Goal: Task Accomplishment & Management: Manage account settings

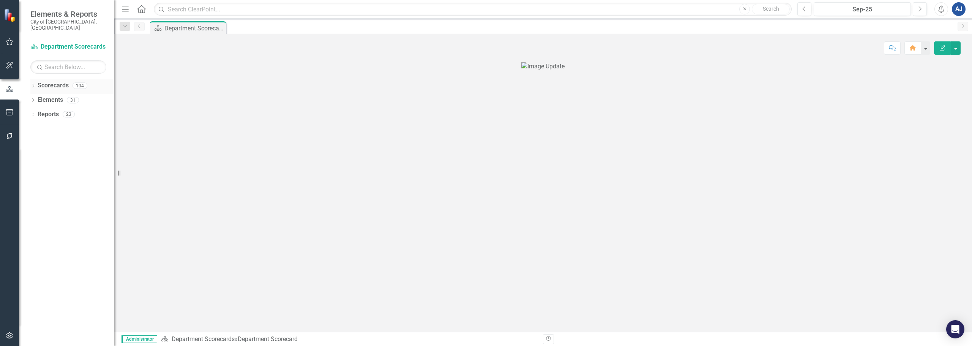
click at [33, 84] on icon "Dropdown" at bounding box center [32, 86] width 5 height 4
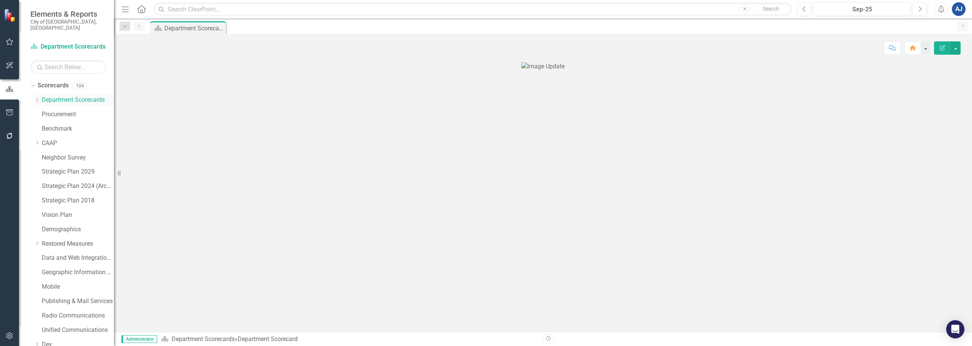
click at [37, 98] on icon "Dropdown" at bounding box center [37, 100] width 6 height 5
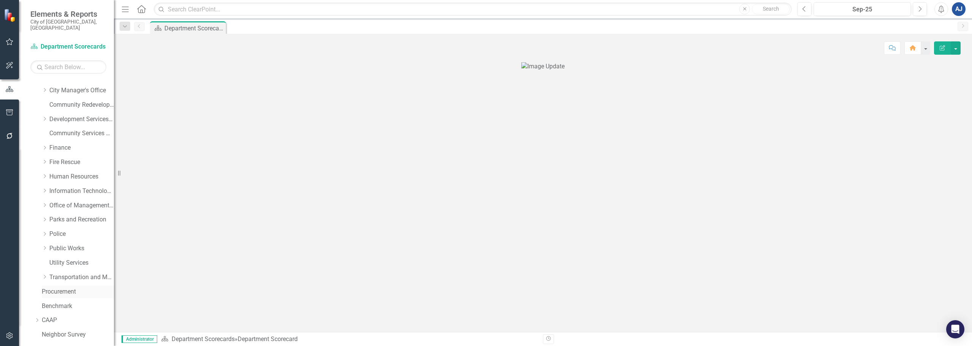
scroll to position [76, 0]
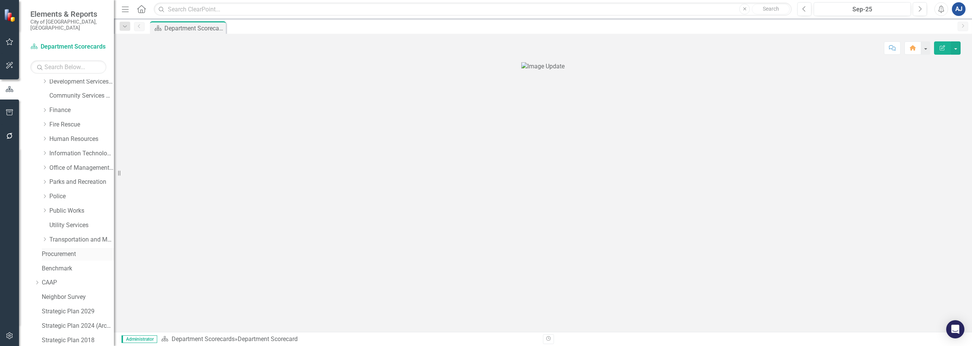
click at [60, 250] on link "Procurement" at bounding box center [78, 254] width 72 height 9
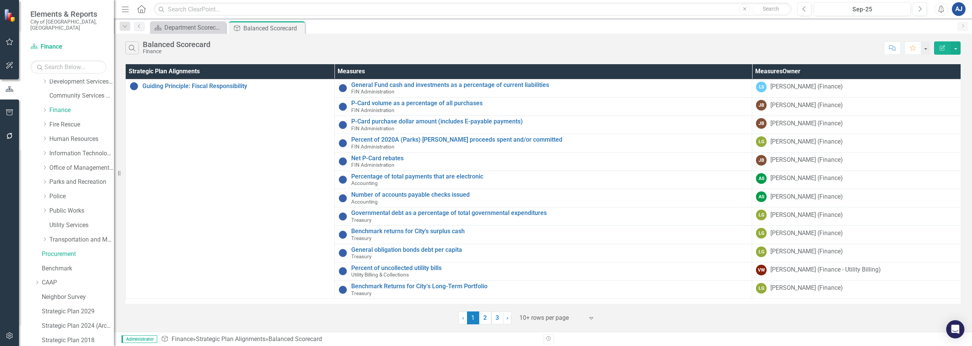
click at [945, 49] on icon "Edit Report" at bounding box center [942, 47] width 7 height 5
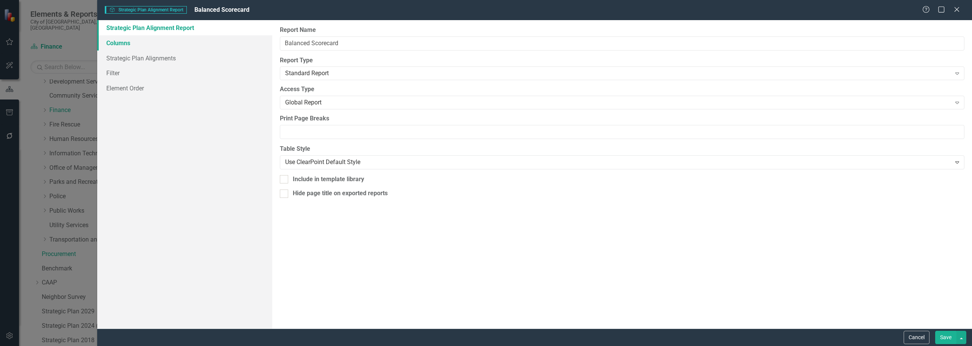
click at [177, 50] on link "Columns" at bounding box center [184, 42] width 175 height 15
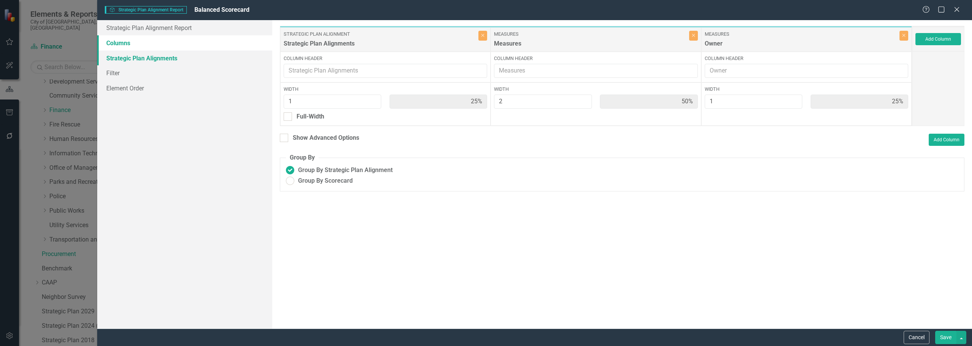
click at [183, 59] on link "Strategic Plan Alignments" at bounding box center [184, 57] width 175 height 15
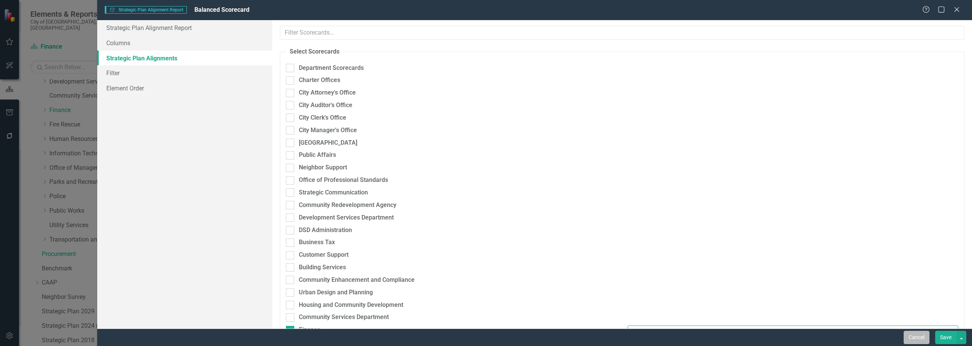
click at [918, 334] on button "Cancel" at bounding box center [917, 337] width 26 height 13
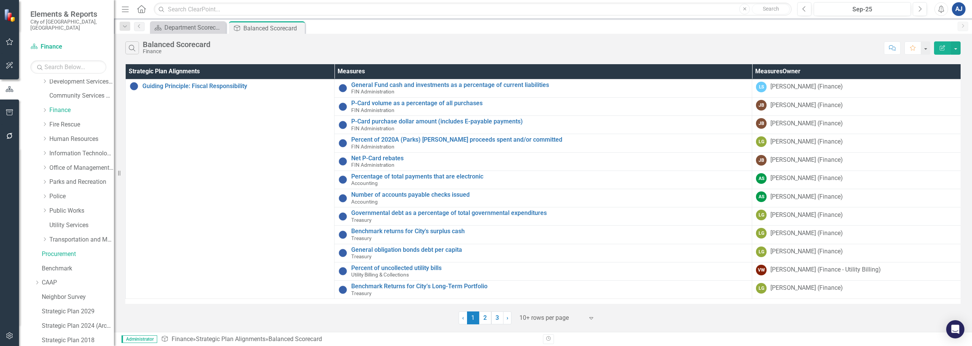
scroll to position [259, 0]
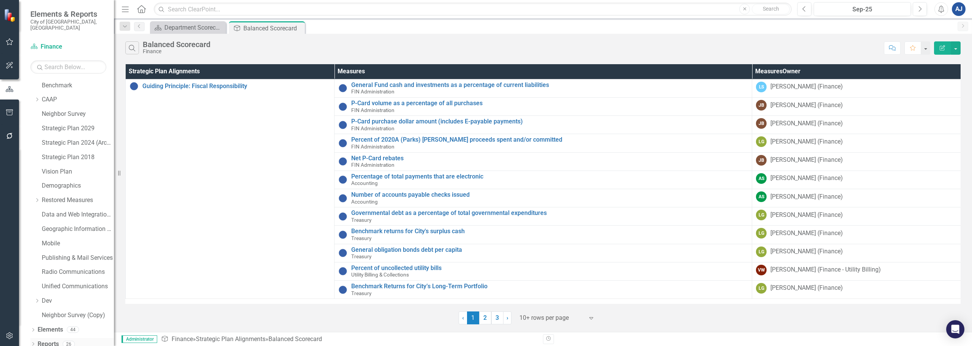
click at [33, 338] on div "Dropdown Reports 26" at bounding box center [72, 345] width 84 height 14
click at [33, 342] on icon "Dropdown" at bounding box center [32, 344] width 5 height 4
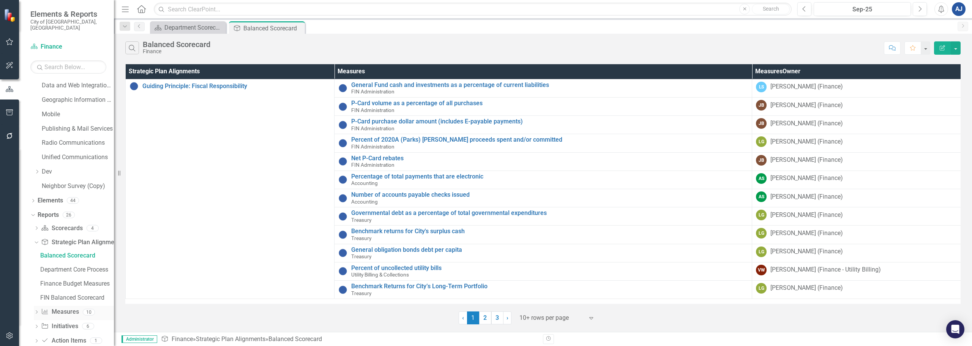
scroll to position [396, 0]
click at [34, 219] on icon "Dropdown" at bounding box center [36, 221] width 5 height 4
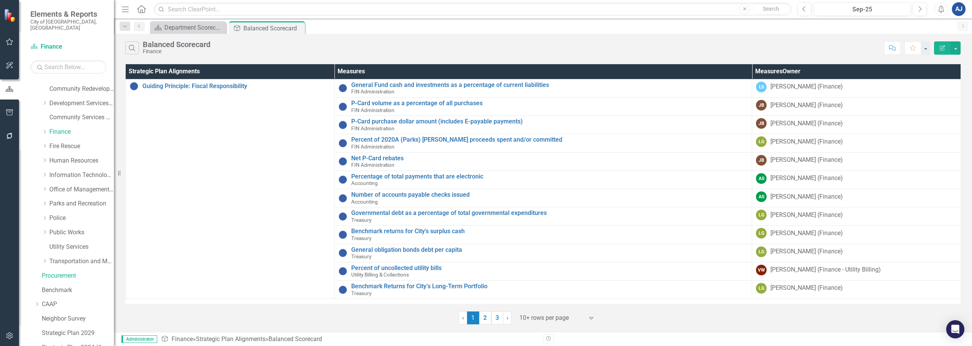
scroll to position [0, 0]
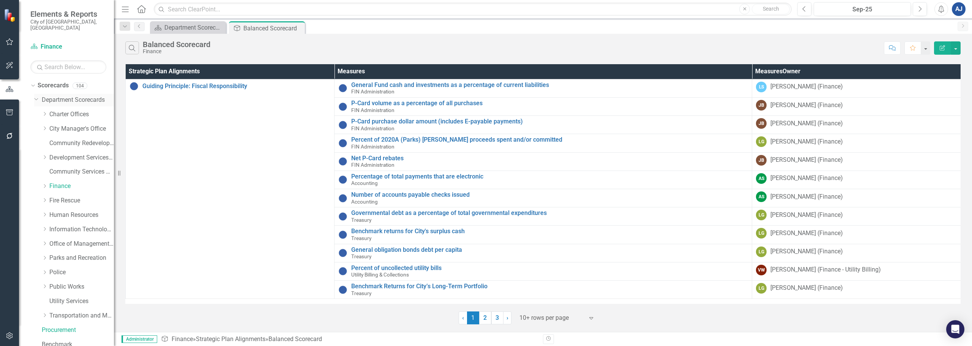
click at [57, 96] on link "Department Scorecards" at bounding box center [78, 100] width 72 height 9
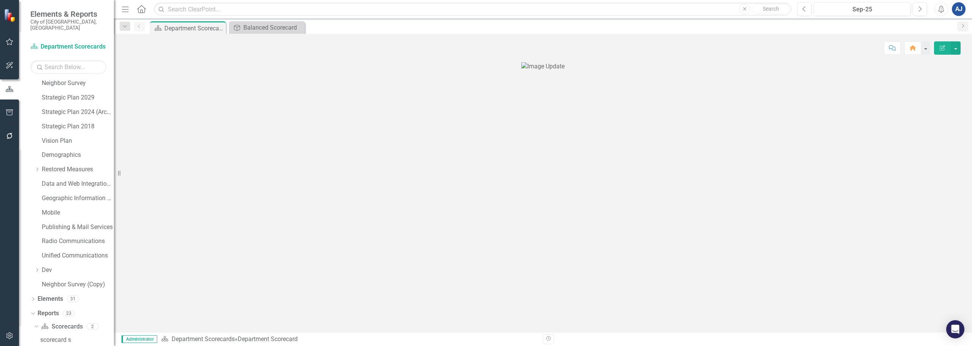
scroll to position [297, 0]
click at [61, 315] on link "Scorecard Scorecards" at bounding box center [61, 319] width 41 height 9
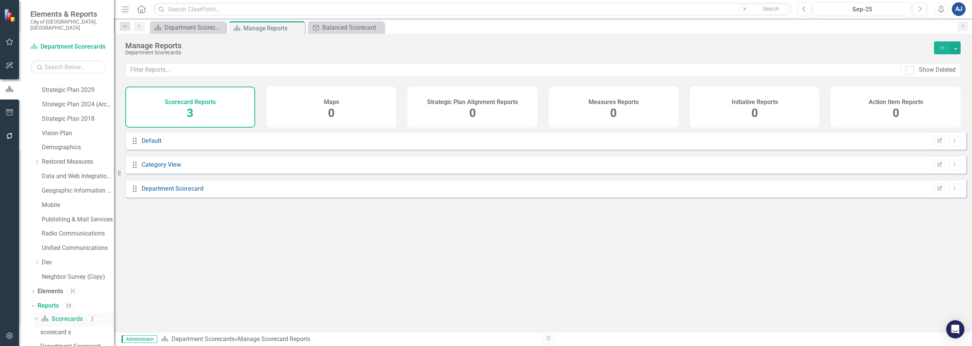
click at [61, 315] on link "Scorecard Scorecards" at bounding box center [61, 319] width 41 height 9
drag, startPoint x: 561, startPoint y: 104, endPoint x: 540, endPoint y: 116, distance: 24.1
click at [534, 112] on div "Scorecard Reports 3 Maps 0 Strategic Plan Alignment Reports 4 Measures Reports …" at bounding box center [542, 107] width 835 height 41
click at [541, 117] on div "Scorecard Reports 3 Maps 0 Strategic Plan Alignment Reports 4 Measures Reports …" at bounding box center [542, 107] width 835 height 41
click at [569, 238] on div "Drag Default Hidden Default Edit Report Dropdown Menu Drag Category View Hidden…" at bounding box center [543, 228] width 858 height 195
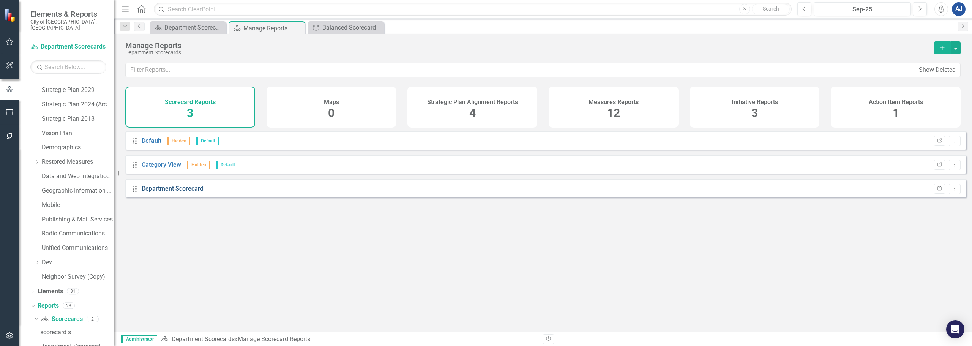
click at [170, 192] on link "Department Scorecard" at bounding box center [173, 188] width 62 height 7
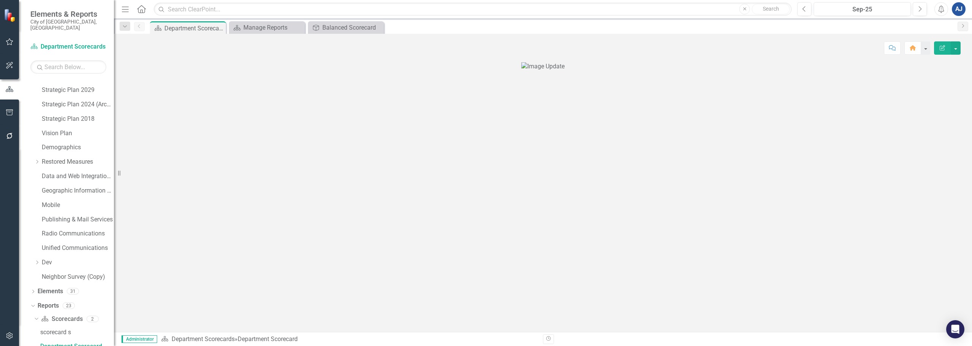
scroll to position [23, 0]
drag, startPoint x: 53, startPoint y: 321, endPoint x: 97, endPoint y: 309, distance: 45.9
click at [53, 326] on link "scorecard s" at bounding box center [76, 332] width 76 height 12
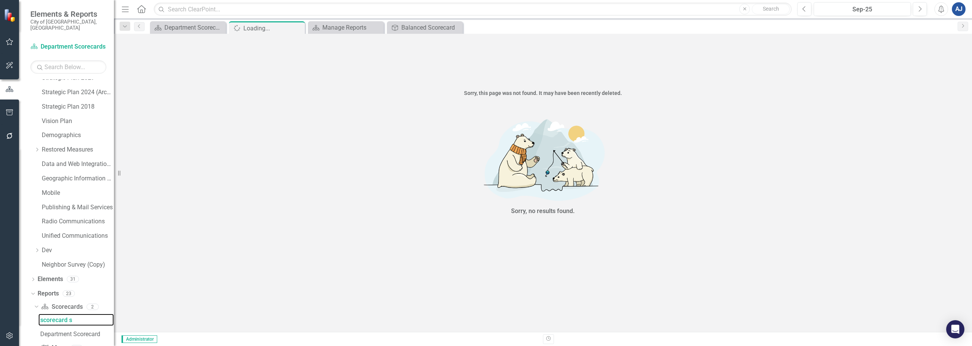
scroll to position [382, 0]
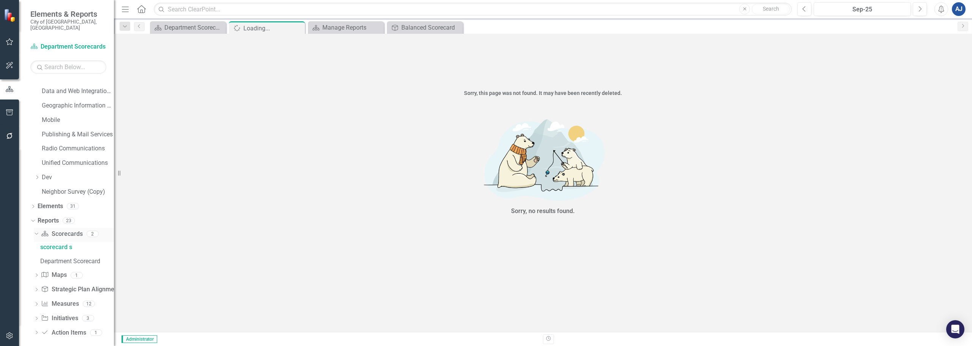
click at [60, 230] on link "Scorecard Scorecards" at bounding box center [61, 234] width 41 height 9
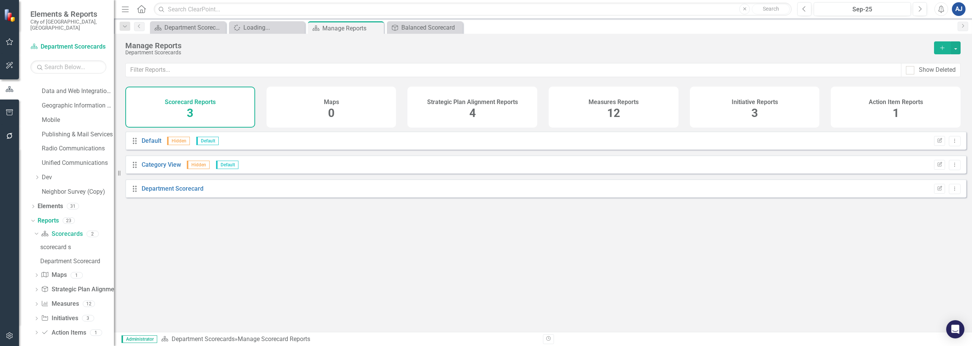
click at [177, 105] on h4 "Scorecard Reports" at bounding box center [190, 102] width 51 height 7
click at [430, 103] on h4 "Strategic Plan Alignment Reports" at bounding box center [472, 102] width 91 height 7
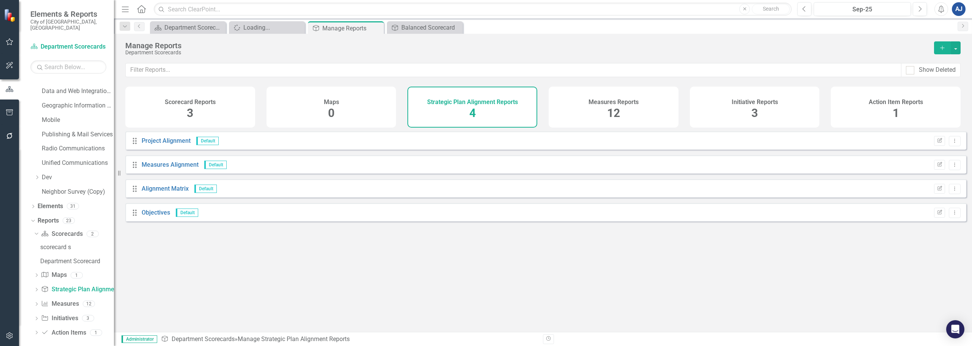
click at [551, 102] on div "Measures Reports 12" at bounding box center [614, 107] width 130 height 41
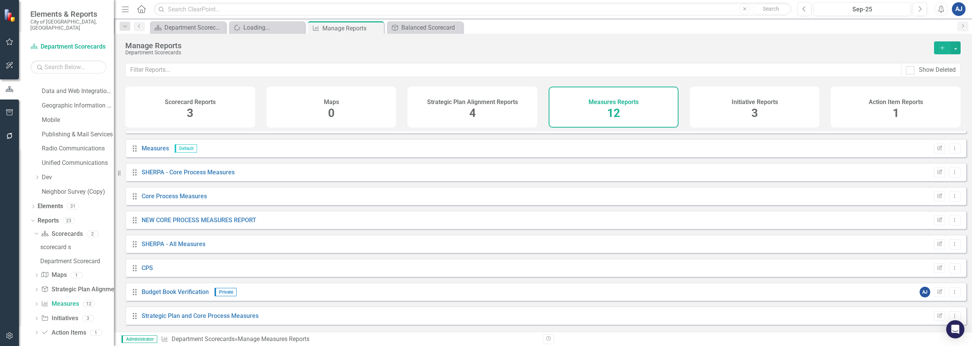
scroll to position [92, 0]
click at [377, 25] on icon "Close" at bounding box center [377, 28] width 8 height 6
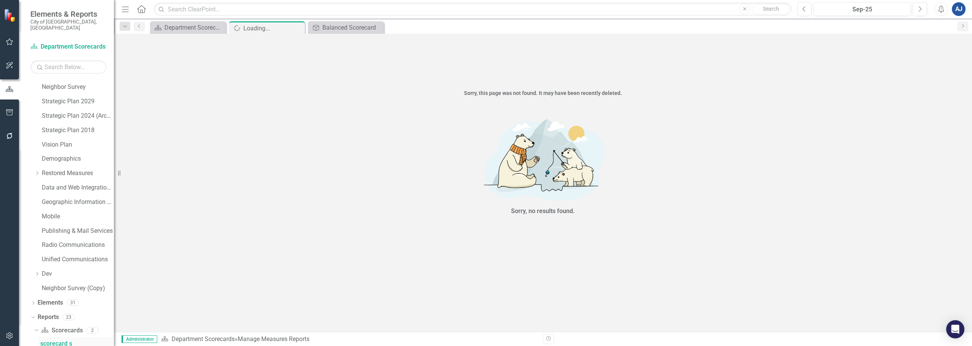
scroll to position [283, 0]
click at [32, 304] on icon "Dropdown" at bounding box center [32, 306] width 5 height 4
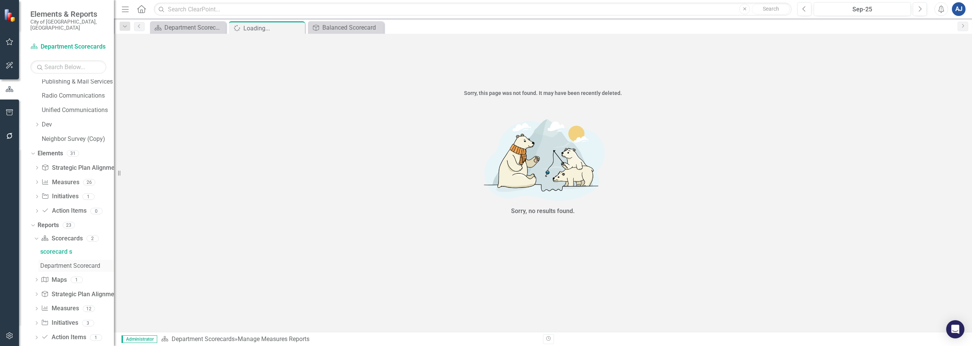
scroll to position [440, 0]
click at [74, 257] on div "Department Scorecard" at bounding box center [77, 260] width 74 height 7
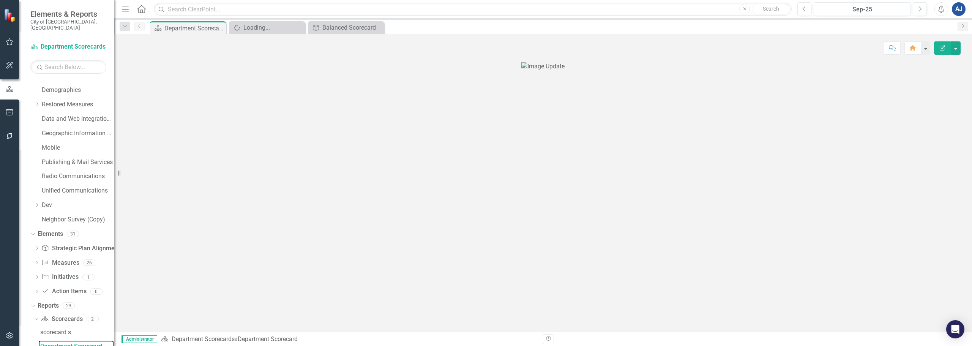
scroll to position [23, 0]
click at [944, 53] on button "Edit Report" at bounding box center [942, 47] width 17 height 13
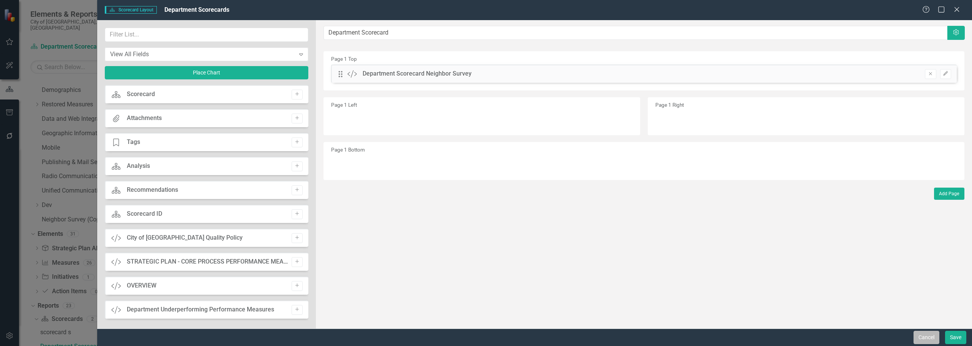
click at [919, 338] on button "Cancel" at bounding box center [927, 337] width 26 height 13
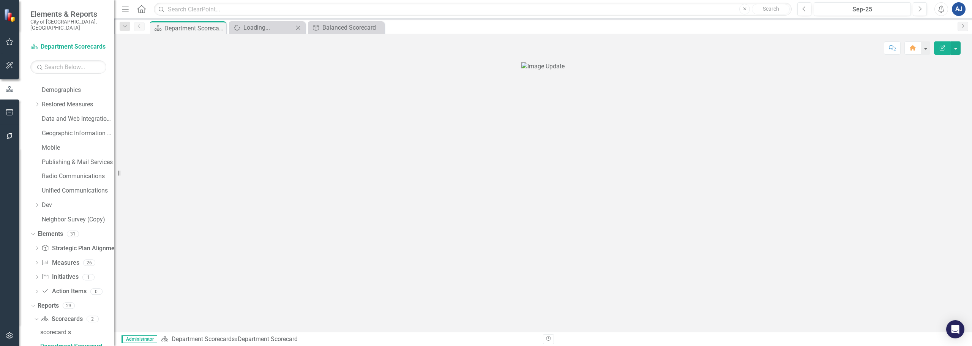
click at [297, 27] on icon "Close" at bounding box center [298, 28] width 8 height 6
click at [0, 0] on icon "Close" at bounding box center [0, 0] width 0 height 0
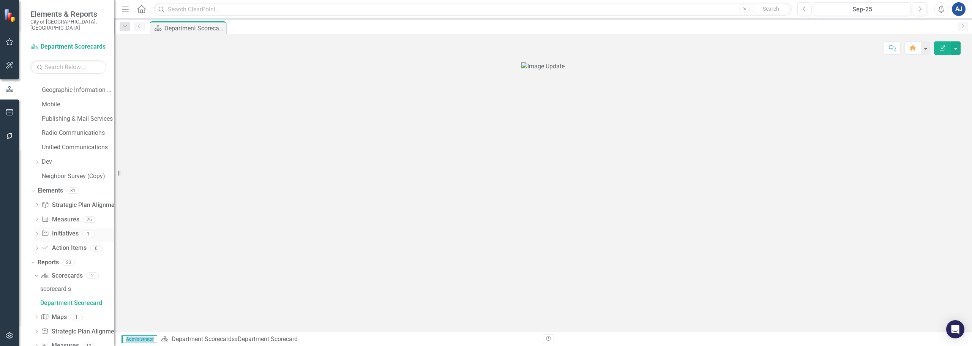
scroll to position [440, 0]
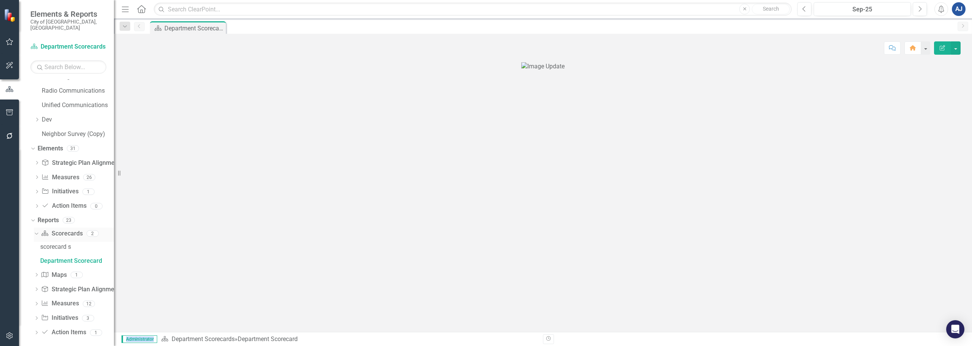
click at [54, 229] on link "Scorecard Scorecards" at bounding box center [61, 233] width 41 height 9
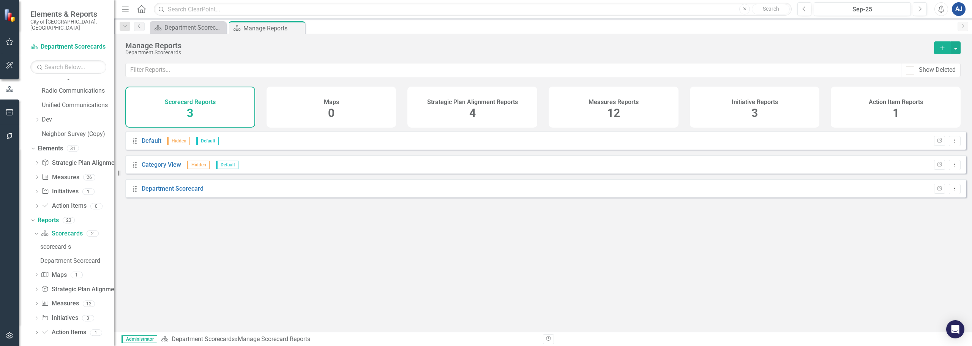
click at [35, 273] on icon "Dropdown" at bounding box center [36, 275] width 5 height 4
click at [36, 287] on div "Dropdown" at bounding box center [36, 290] width 5 height 6
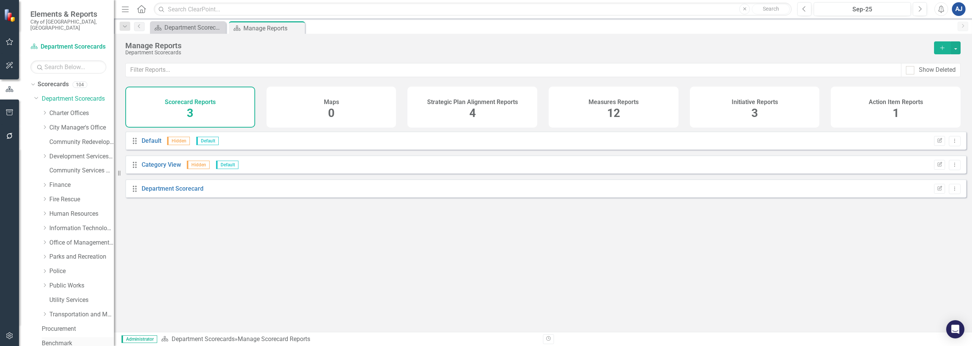
scroll to position [0, 0]
click at [73, 182] on link "Finance" at bounding box center [81, 186] width 65 height 9
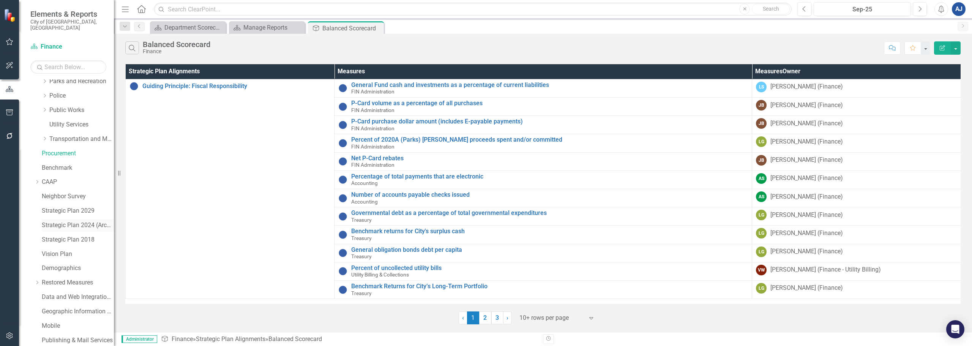
scroll to position [165, 0]
click at [74, 161] on link "Procurement" at bounding box center [78, 165] width 72 height 9
click at [939, 51] on button "Edit Report" at bounding box center [942, 47] width 17 height 13
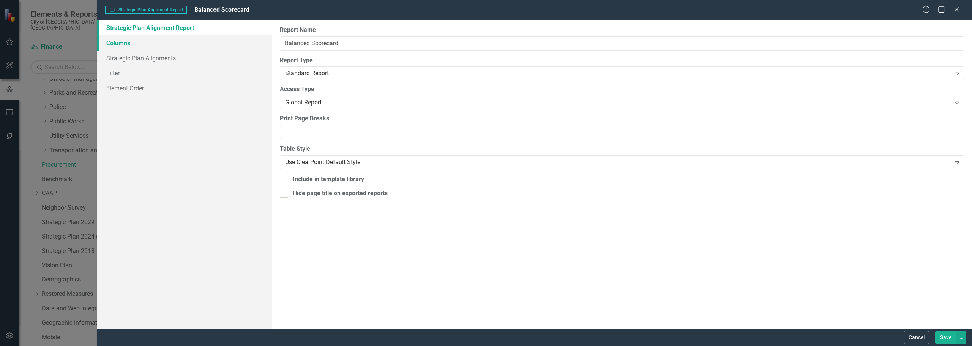
click at [133, 50] on link "Columns" at bounding box center [184, 42] width 175 height 15
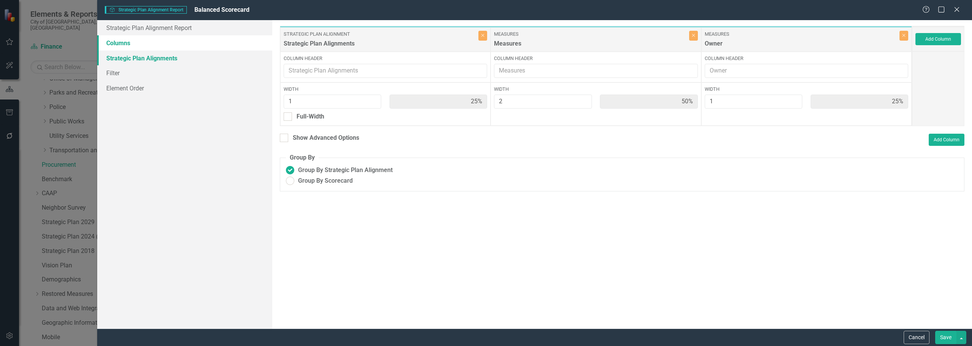
click at [139, 59] on link "Strategic Plan Alignments" at bounding box center [184, 57] width 175 height 15
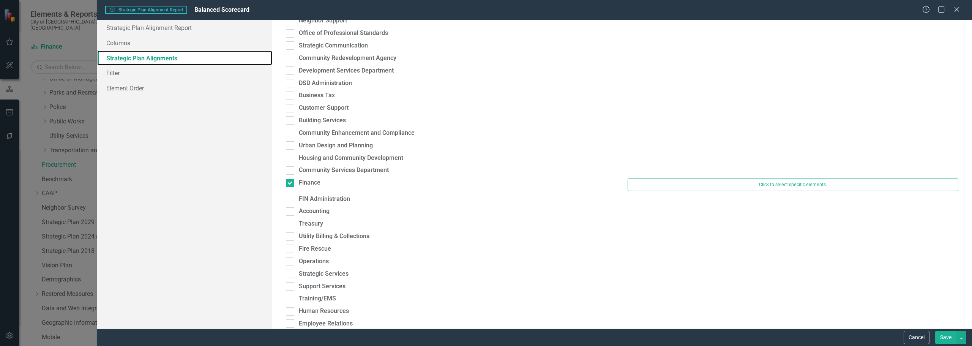
scroll to position [114, 0]
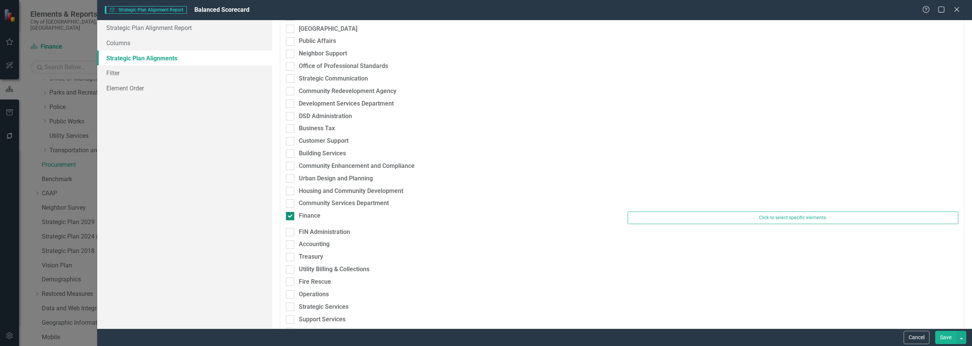
click at [315, 217] on div "Finance" at bounding box center [310, 215] width 22 height 9
click at [291, 217] on input "Finance" at bounding box center [288, 214] width 5 height 5
checkbox input "false"
click at [140, 77] on link "Filter" at bounding box center [184, 72] width 175 height 15
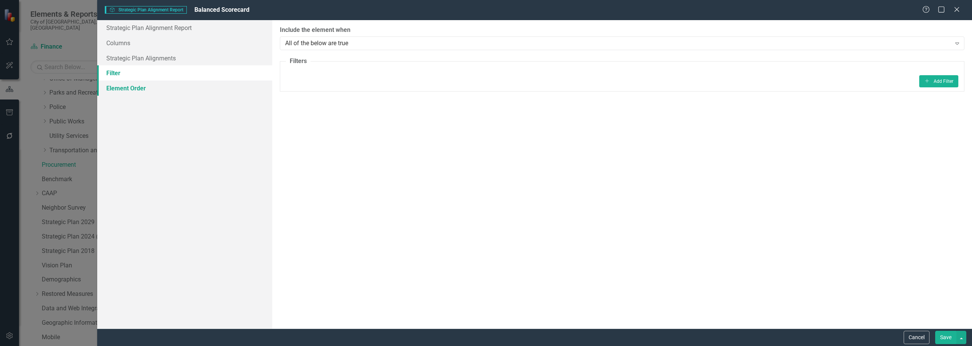
click at [136, 91] on link "Element Order" at bounding box center [184, 87] width 175 height 15
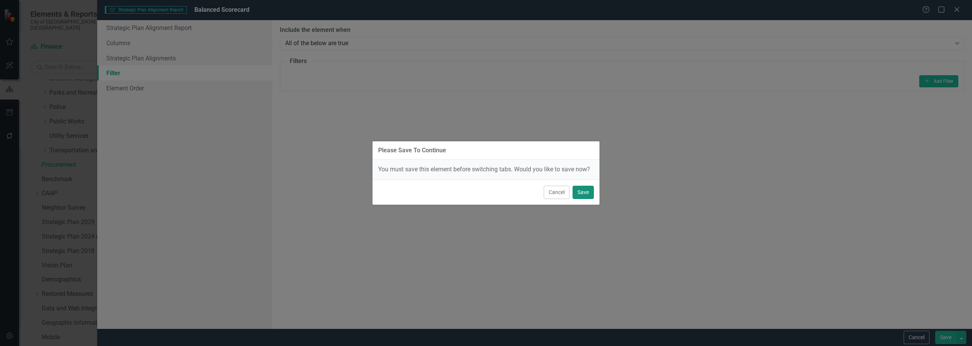
click at [590, 198] on button "Save" at bounding box center [583, 192] width 21 height 13
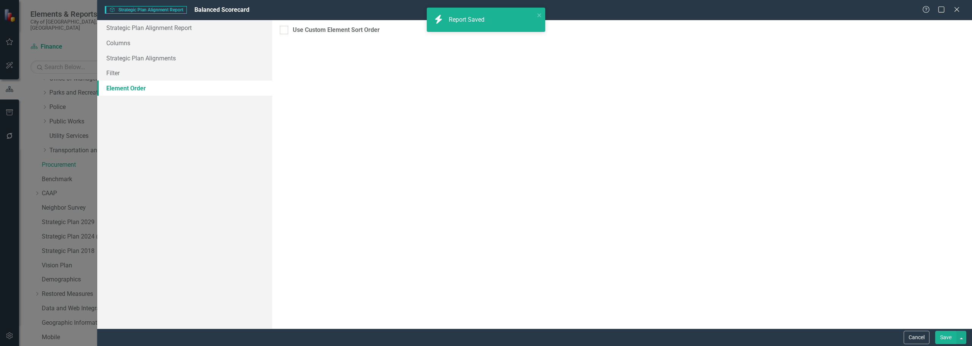
click at [948, 341] on button "Save" at bounding box center [945, 337] width 21 height 13
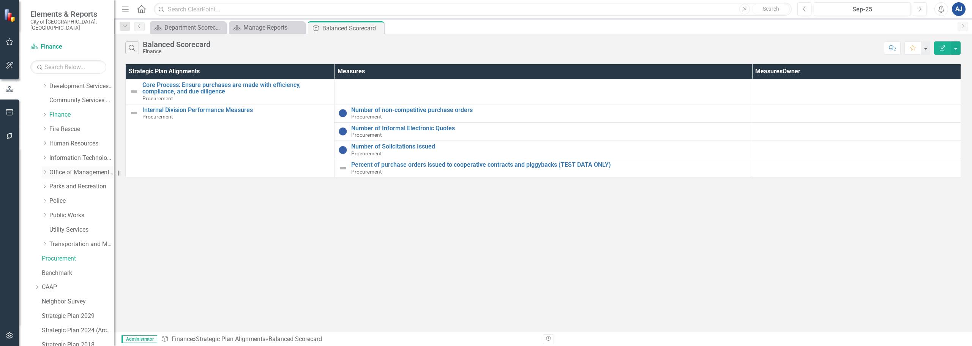
scroll to position [51, 0]
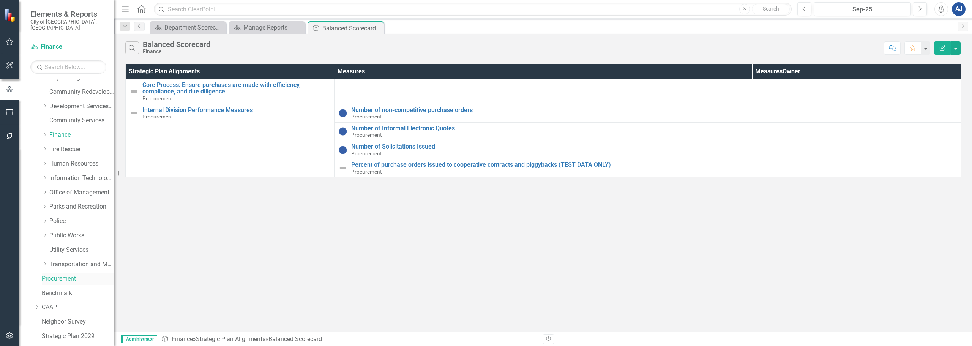
click at [68, 275] on link "Procurement" at bounding box center [78, 279] width 72 height 9
click at [69, 261] on link "Transportation and Mobility" at bounding box center [81, 264] width 65 height 9
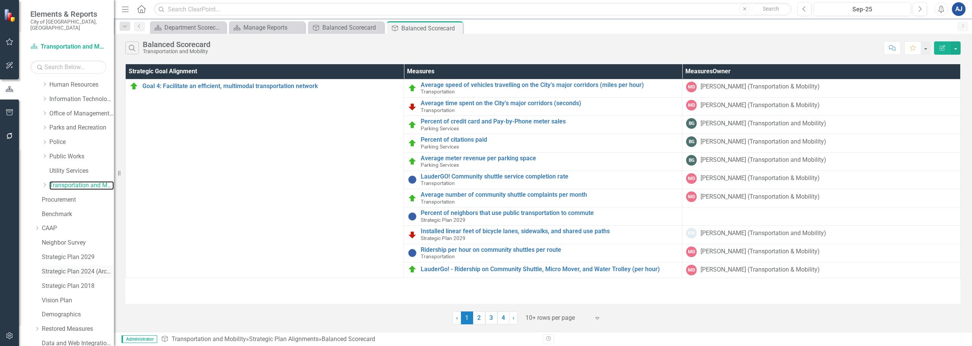
scroll to position [127, 0]
click at [73, 199] on link "Procurement" at bounding box center [78, 203] width 72 height 9
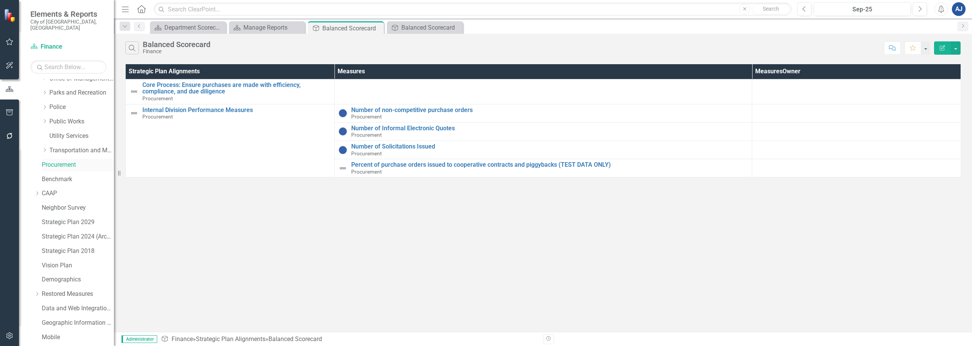
scroll to position [51, 0]
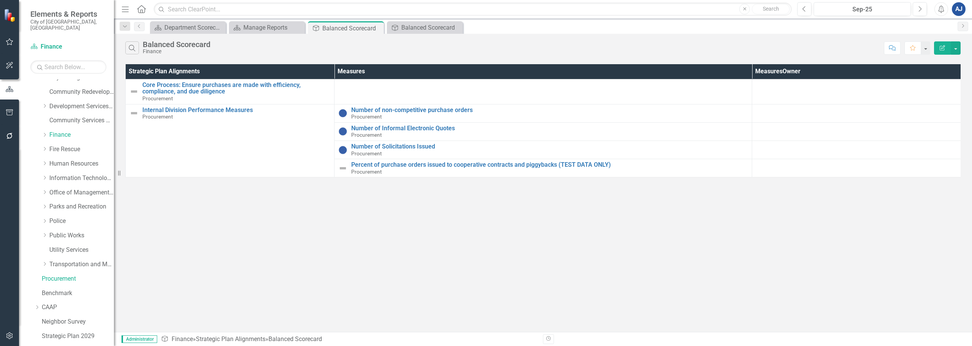
click at [946, 44] on button "Edit Report" at bounding box center [942, 47] width 17 height 13
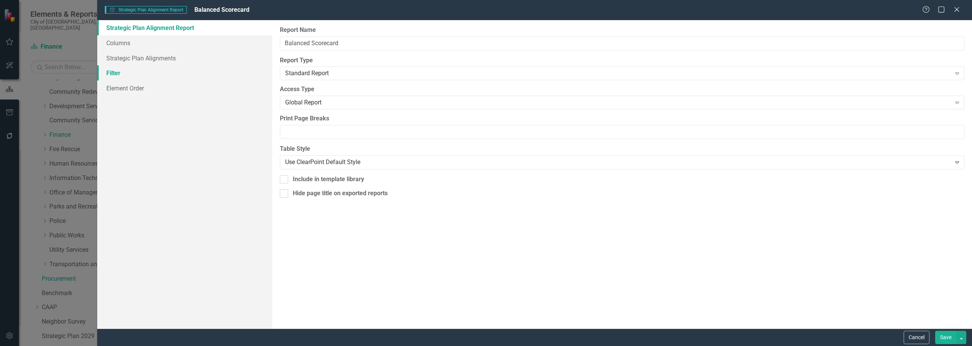
click at [128, 72] on link "Filter" at bounding box center [184, 72] width 175 height 15
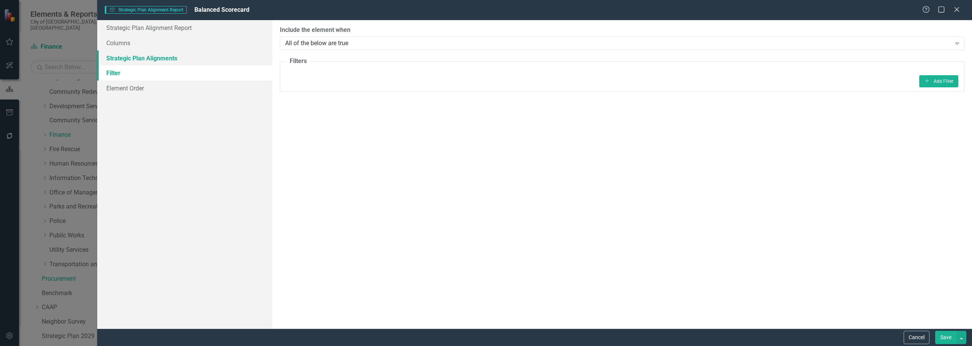
click at [128, 60] on link "Strategic Plan Alignments" at bounding box center [184, 57] width 175 height 15
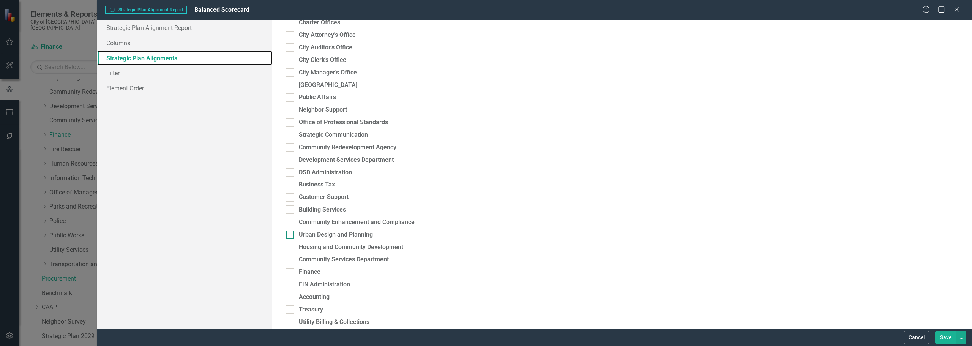
scroll to position [38, 0]
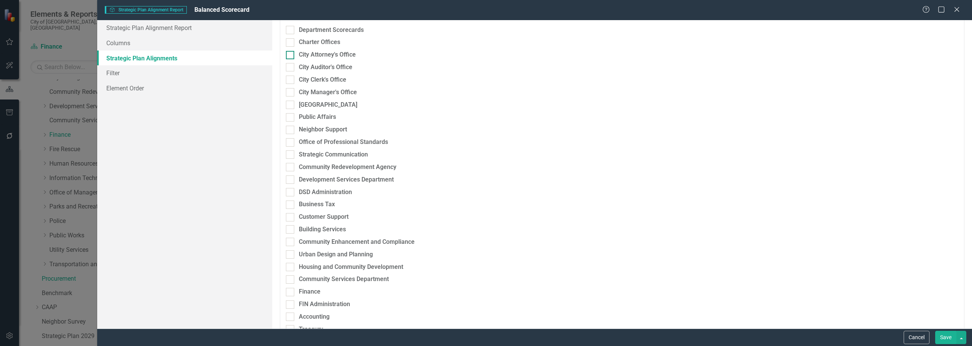
drag, startPoint x: 926, startPoint y: 337, endPoint x: 290, endPoint y: 51, distance: 696.6
click at [386, 135] on form "Strategic Plan Alignment Strategic Plan Alignment Report Balanced Scorecard Hel…" at bounding box center [534, 173] width 875 height 346
click at [174, 34] on link "Strategic Plan Alignment Report" at bounding box center [184, 27] width 175 height 15
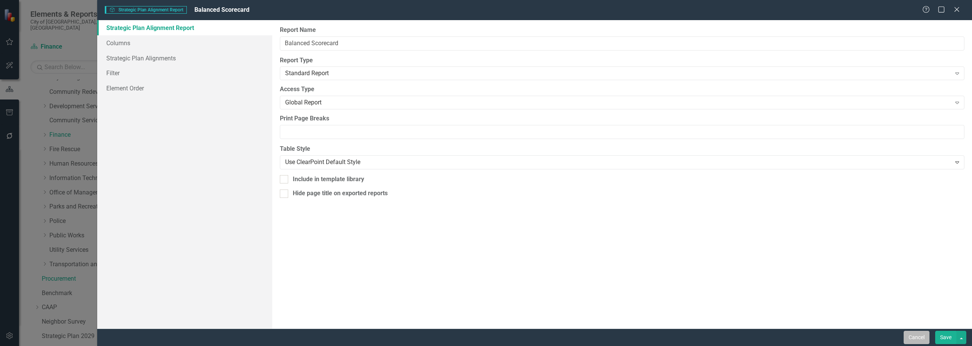
click at [921, 332] on button "Cancel" at bounding box center [917, 337] width 26 height 13
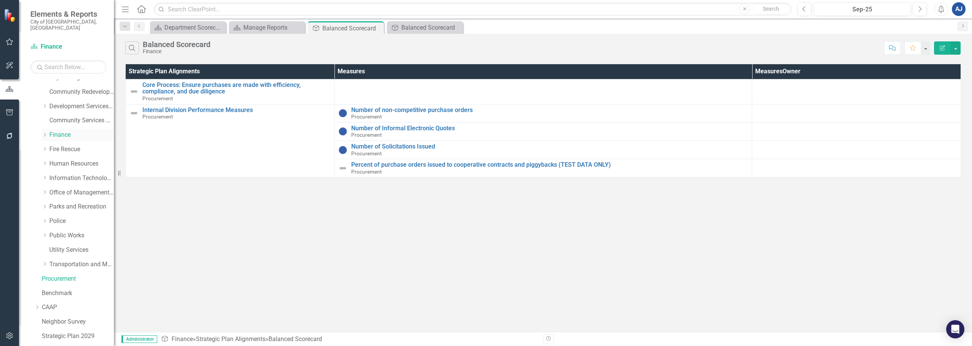
click at [66, 131] on link "Finance" at bounding box center [81, 135] width 65 height 9
click at [947, 46] on button "Edit Report" at bounding box center [942, 47] width 17 height 13
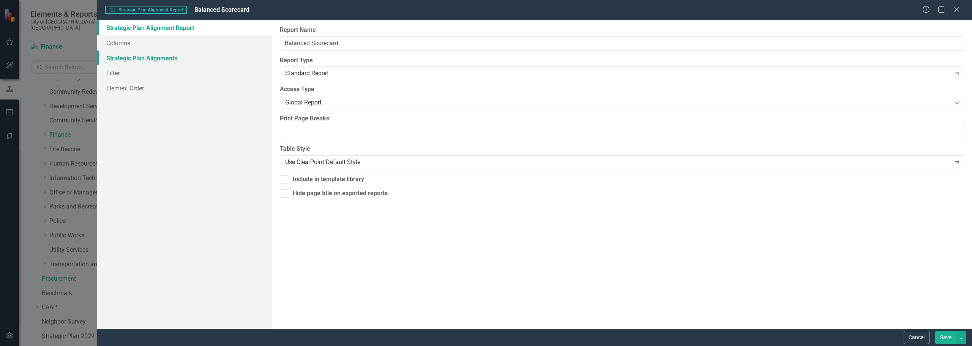
click at [138, 52] on link "Strategic Plan Alignments" at bounding box center [184, 57] width 175 height 15
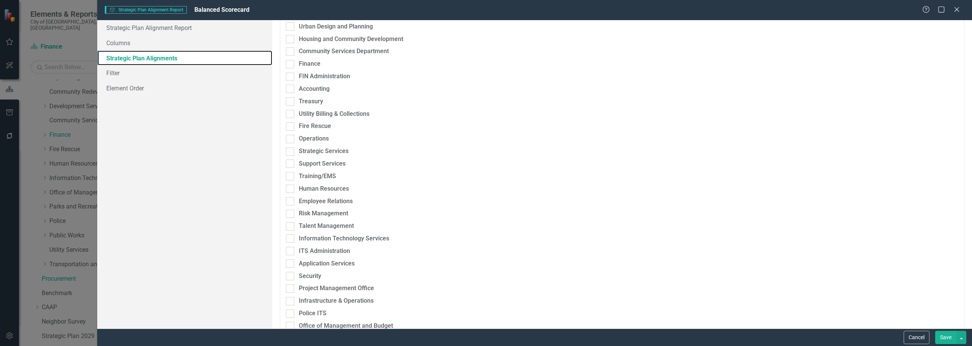
scroll to position [228, 0]
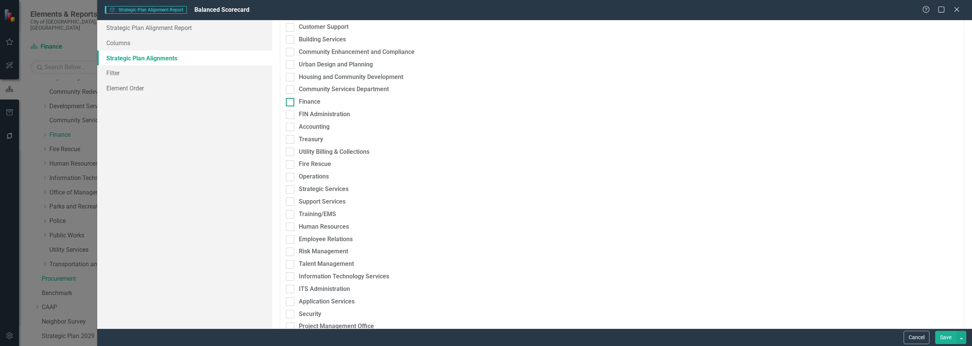
click at [308, 98] on div "Finance" at bounding box center [310, 102] width 22 height 9
click at [291, 98] on input "Finance" at bounding box center [288, 100] width 5 height 5
checkbox input "true"
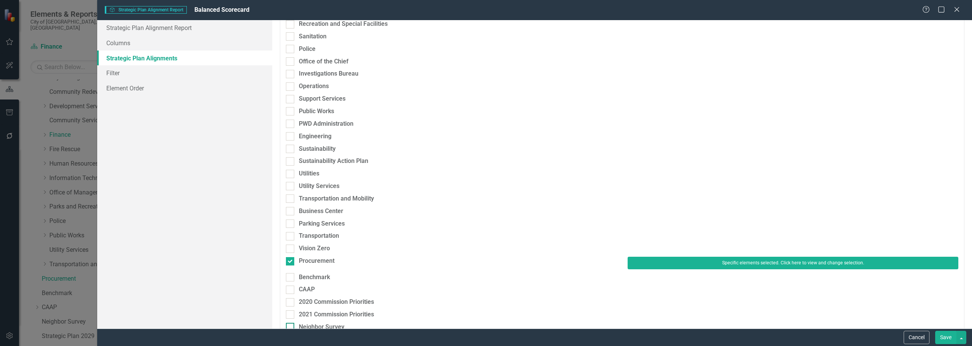
scroll to position [759, 0]
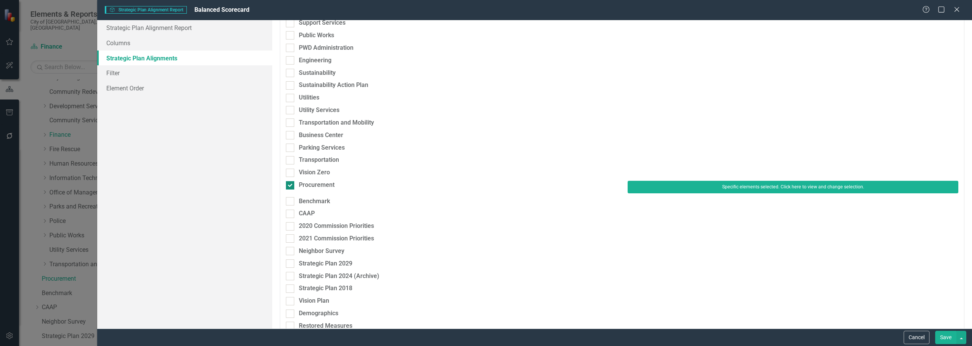
click at [294, 184] on div at bounding box center [290, 185] width 8 height 8
click at [291, 184] on input "Procurement" at bounding box center [288, 183] width 5 height 5
checkbox input "false"
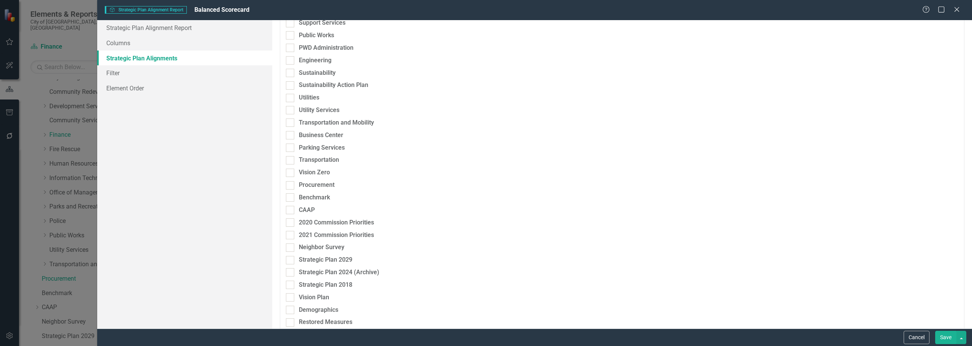
click at [942, 337] on button "Save" at bounding box center [945, 337] width 21 height 13
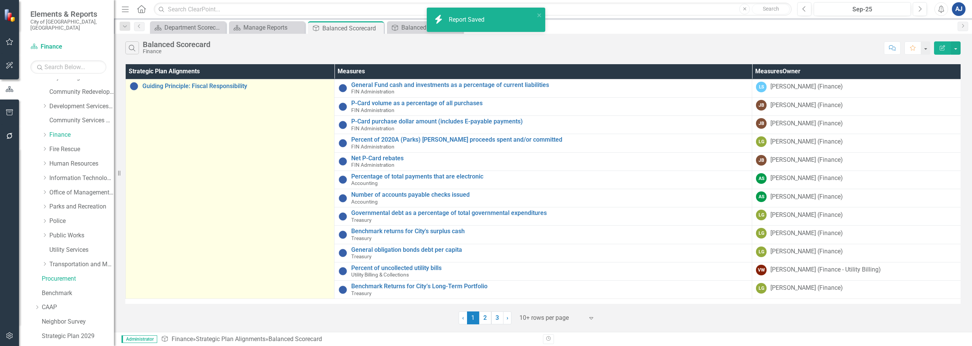
drag, startPoint x: 64, startPoint y: 267, endPoint x: 176, endPoint y: 256, distance: 112.2
click at [64, 273] on div "Procurement" at bounding box center [78, 279] width 72 height 13
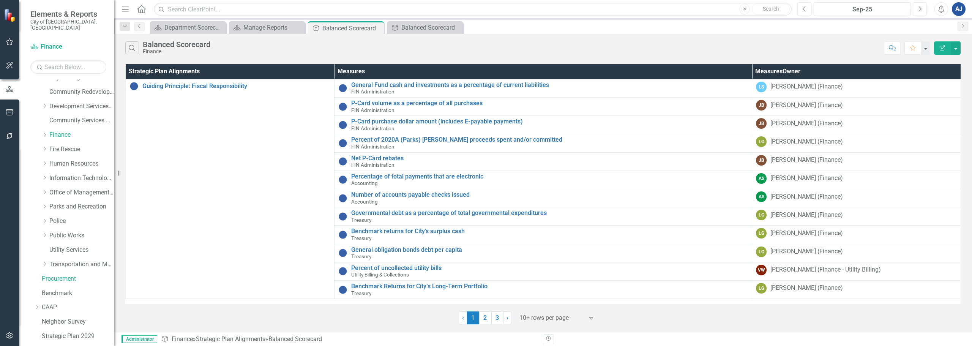
click at [943, 49] on icon "Edit Report" at bounding box center [942, 47] width 7 height 5
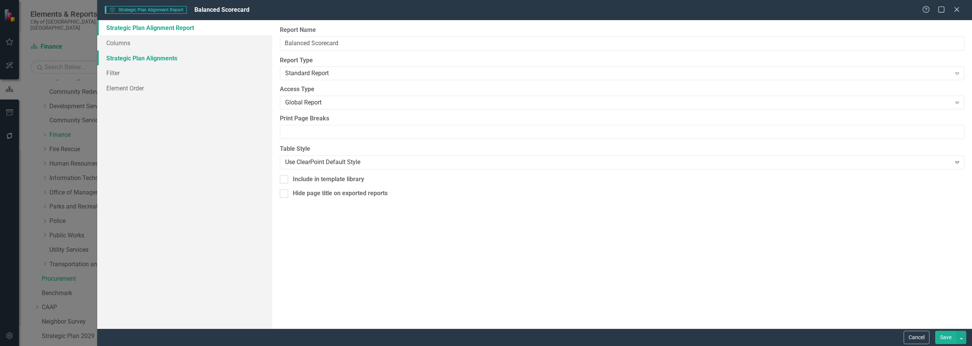
click at [128, 55] on link "Strategic Plan Alignments" at bounding box center [184, 57] width 175 height 15
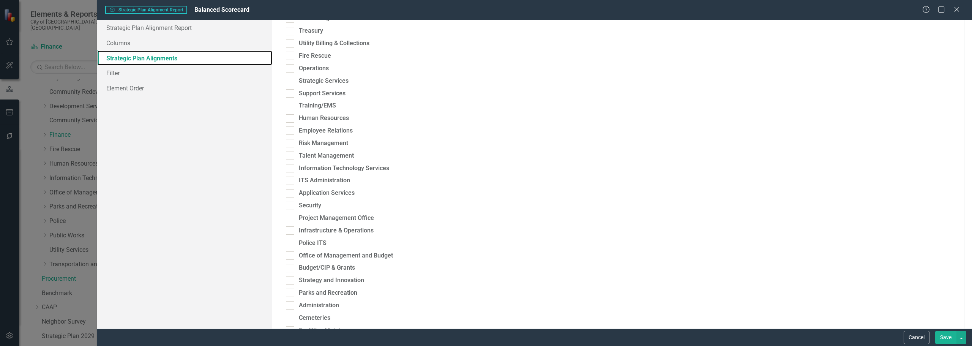
scroll to position [342, 0]
click at [922, 341] on button "Cancel" at bounding box center [917, 337] width 26 height 13
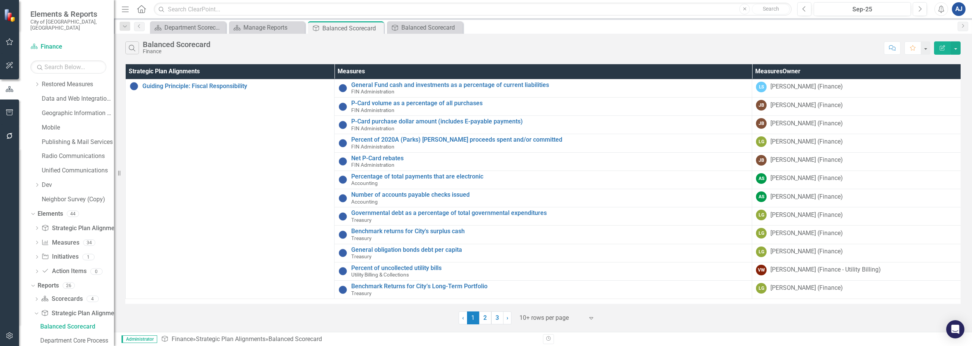
scroll to position [393, 0]
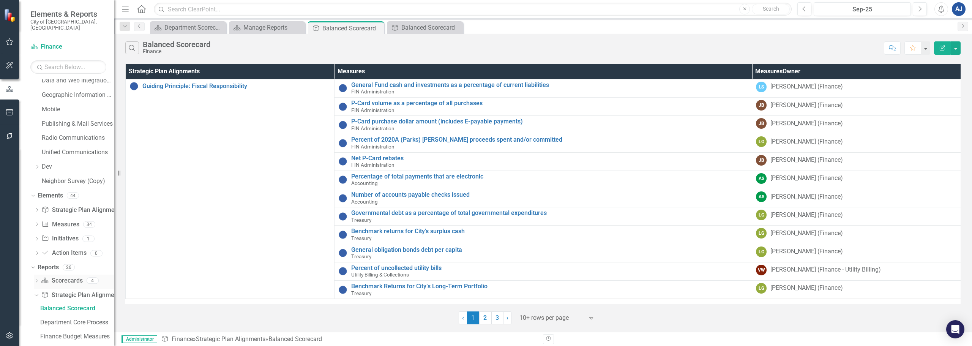
click at [62, 276] on link "Scorecard Scorecards" at bounding box center [61, 280] width 41 height 9
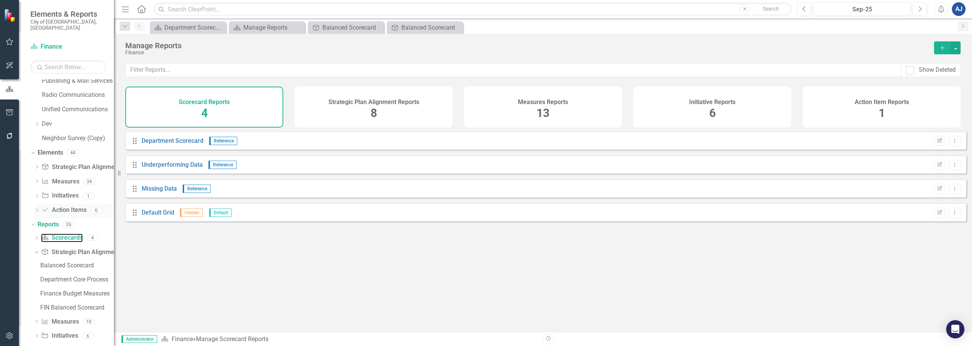
scroll to position [454, 0]
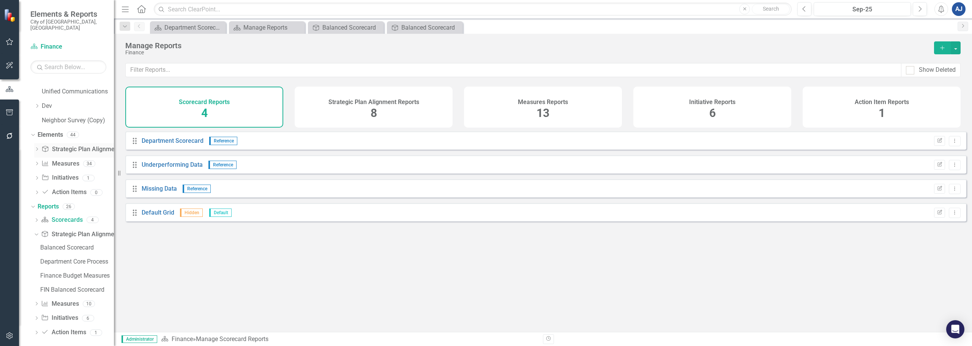
click at [36, 148] on icon "Dropdown" at bounding box center [36, 150] width 5 height 4
click at [38, 146] on div "Dropdown" at bounding box center [35, 148] width 6 height 5
click at [53, 216] on link "Scorecard Scorecards" at bounding box center [61, 220] width 41 height 9
click at [418, 111] on div "Strategic Plan Alignment Reports 8" at bounding box center [374, 107] width 158 height 41
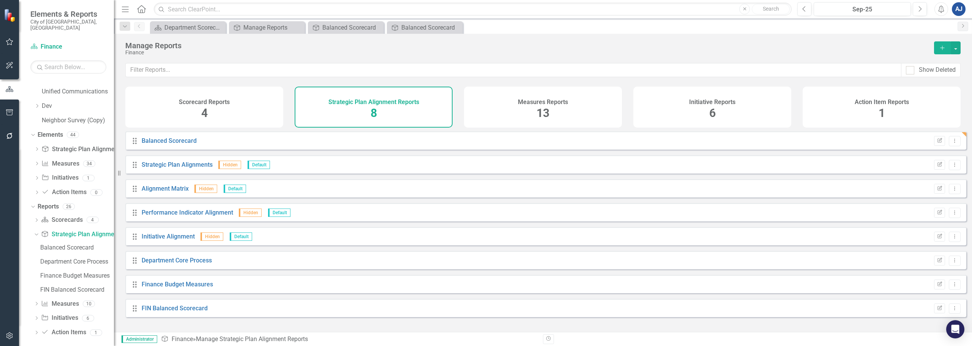
click at [518, 124] on div "Measures Reports 13" at bounding box center [543, 107] width 158 height 41
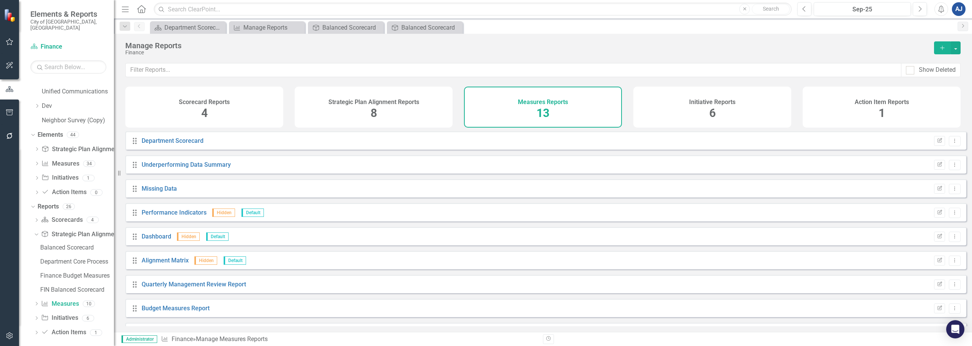
click at [656, 122] on div "Initiative Reports 6" at bounding box center [712, 107] width 158 height 41
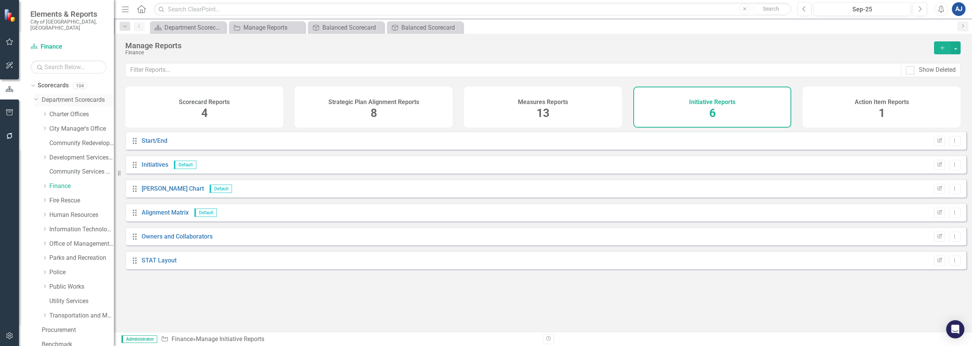
click at [85, 98] on link "Department Scorecards" at bounding box center [78, 100] width 72 height 9
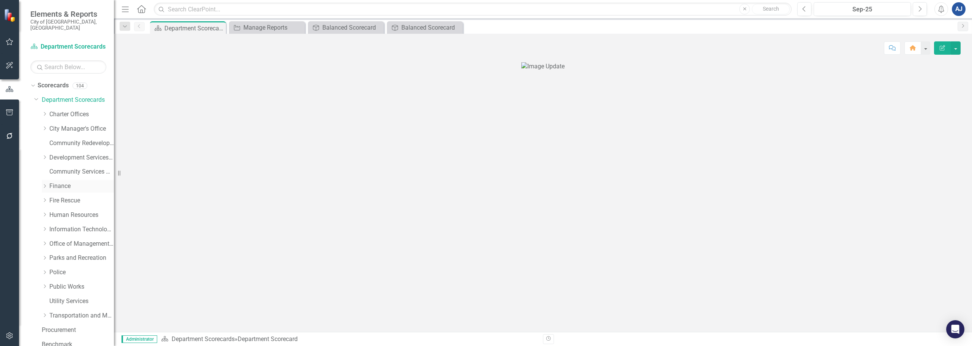
click at [66, 183] on link "Finance" at bounding box center [81, 186] width 65 height 9
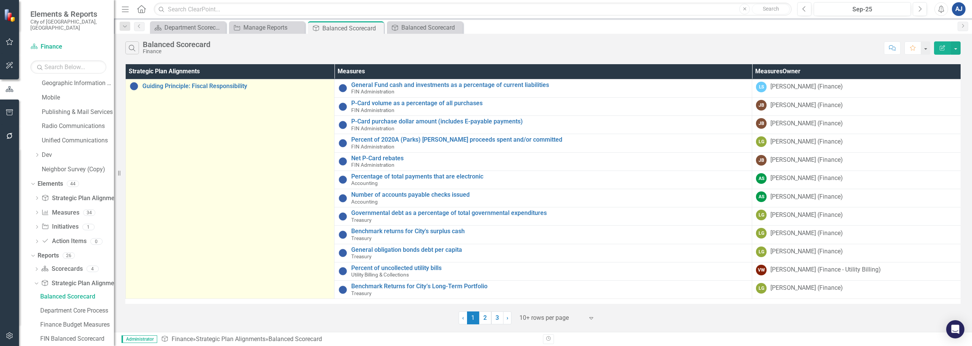
scroll to position [355, 0]
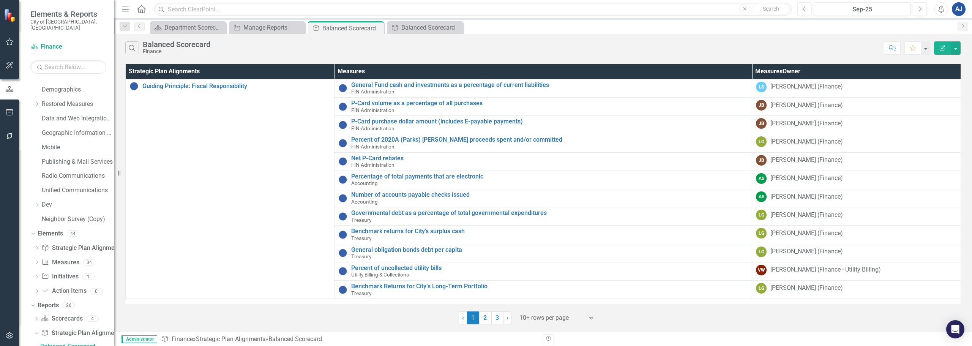
click at [940, 51] on button "Edit Report" at bounding box center [942, 47] width 17 height 13
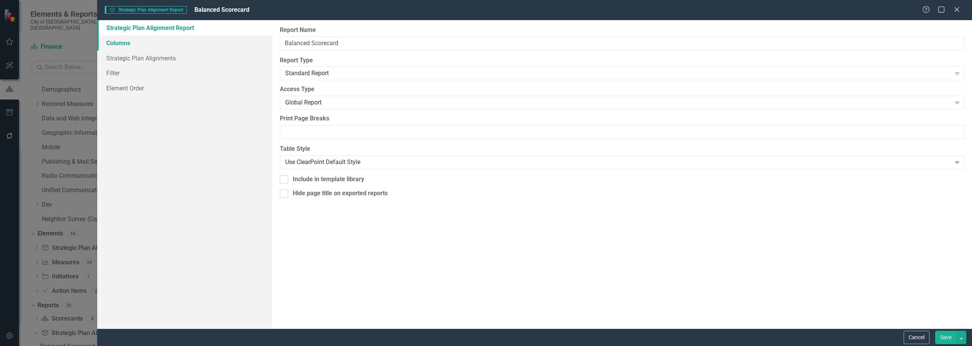
click at [166, 44] on link "Columns" at bounding box center [184, 42] width 175 height 15
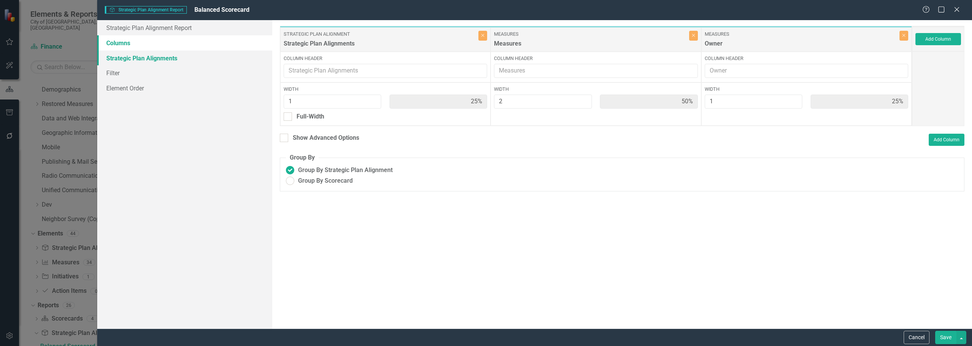
click at [168, 60] on link "Strategic Plan Alignments" at bounding box center [184, 57] width 175 height 15
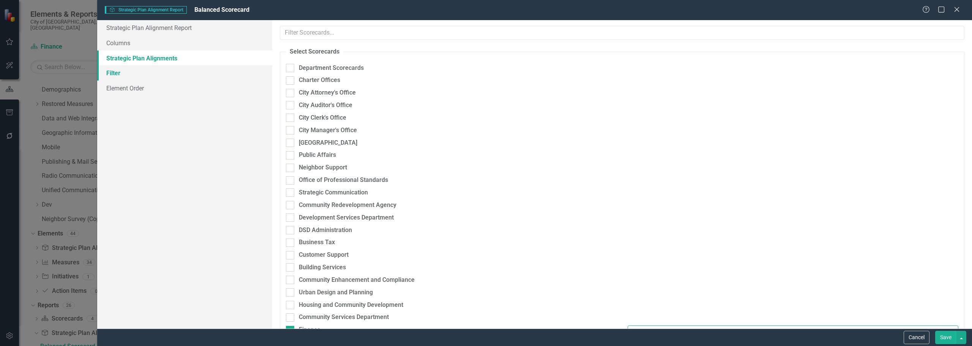
click at [160, 71] on link "Filter" at bounding box center [184, 72] width 175 height 15
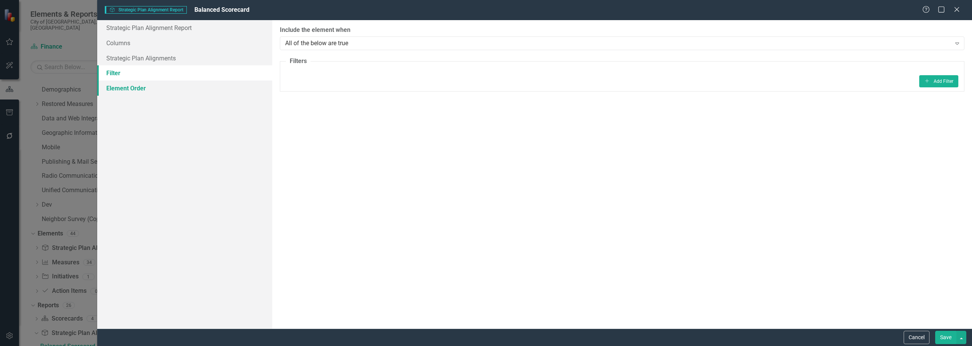
click at [154, 89] on link "Element Order" at bounding box center [184, 87] width 175 height 15
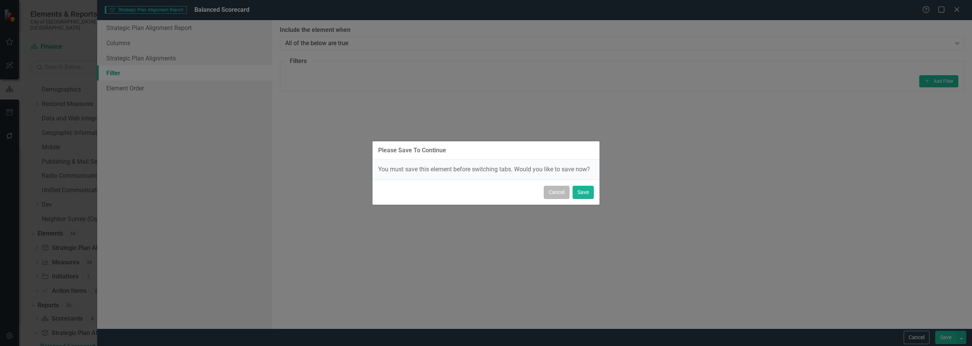
click at [548, 193] on button "Cancel" at bounding box center [557, 192] width 26 height 13
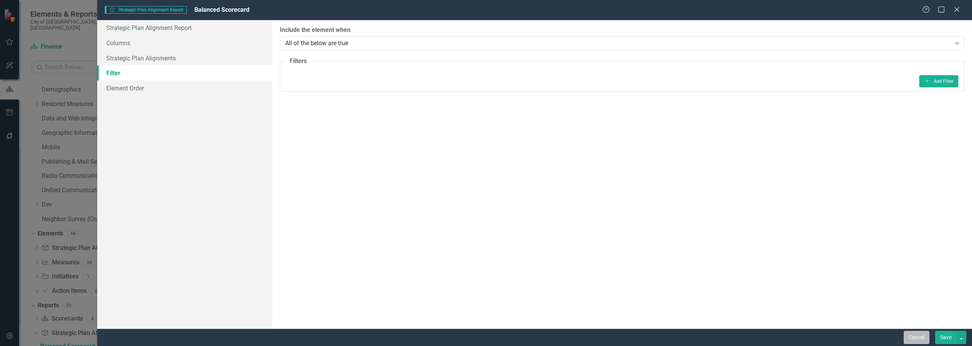
click at [915, 337] on button "Cancel" at bounding box center [917, 337] width 26 height 13
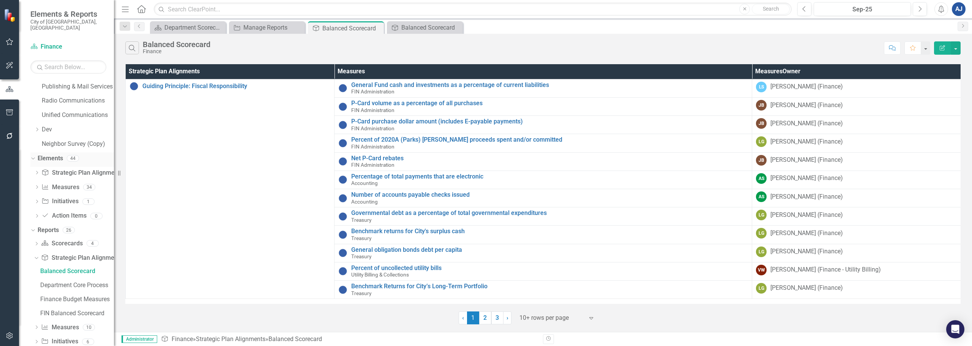
scroll to position [431, 0]
click at [37, 241] on icon "Dropdown" at bounding box center [36, 243] width 5 height 4
click at [56, 267] on div "Department Scorecard" at bounding box center [77, 270] width 74 height 7
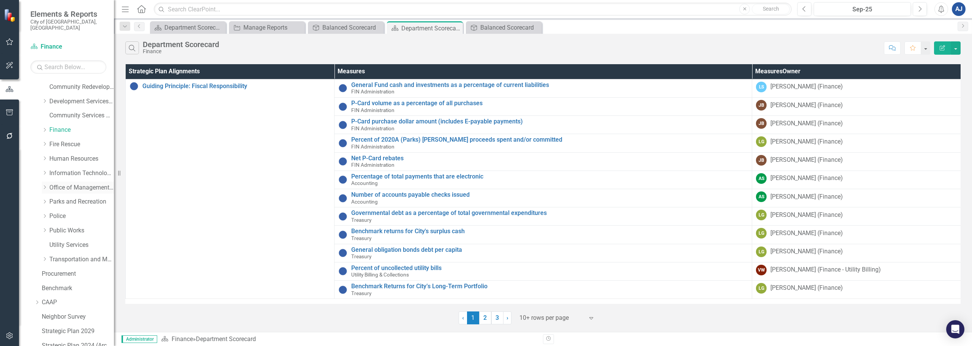
scroll to position [76, 0]
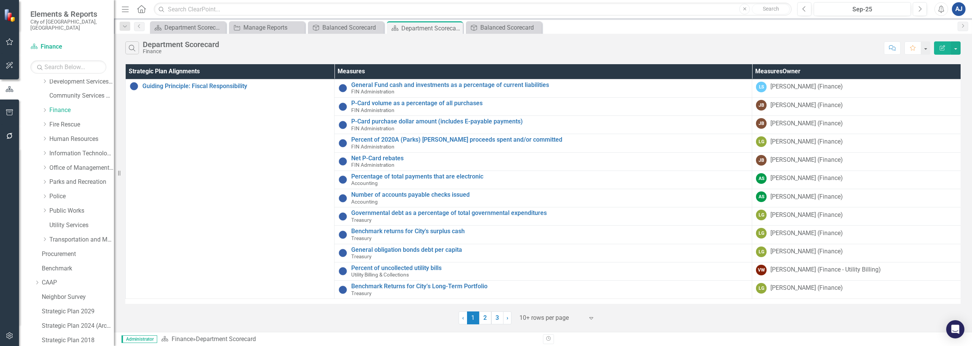
click at [942, 53] on button "Edit Report" at bounding box center [942, 47] width 17 height 13
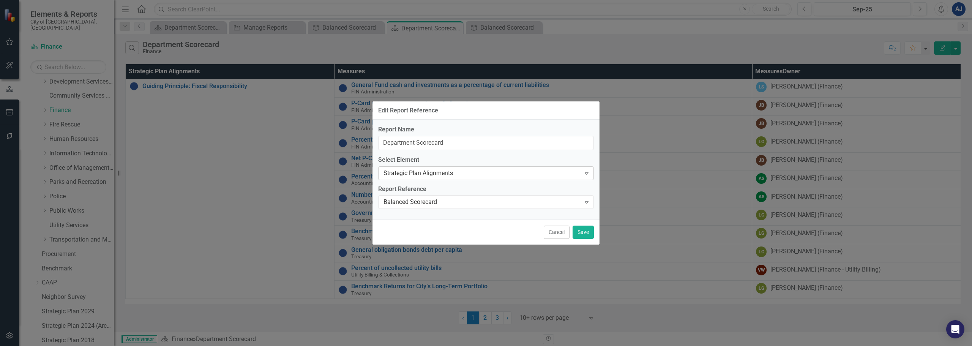
click at [464, 175] on div "Strategic Plan Alignments" at bounding box center [481, 173] width 197 height 9
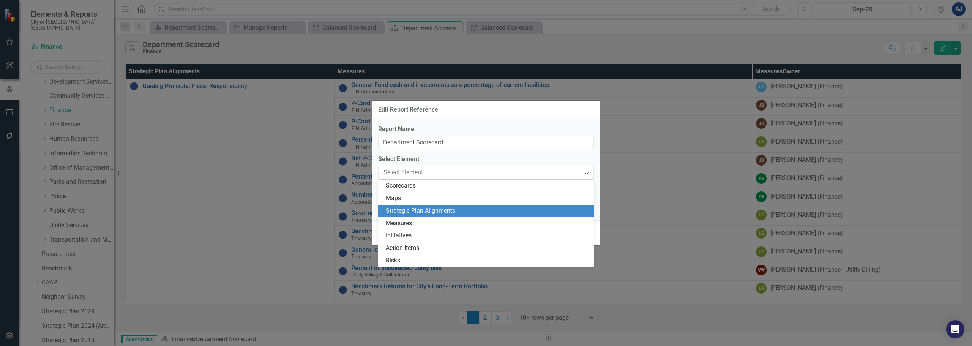
click at [544, 114] on div "Edit Report Reference" at bounding box center [485, 110] width 227 height 19
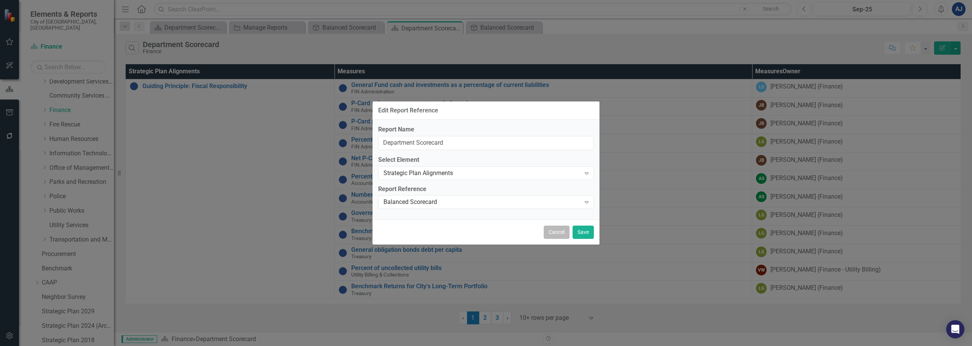
click at [563, 232] on button "Cancel" at bounding box center [557, 232] width 26 height 13
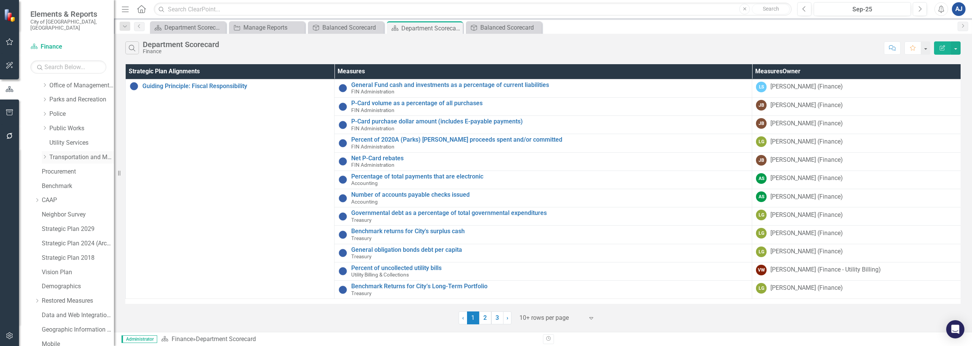
scroll to position [152, 0]
click at [67, 174] on link "Procurement" at bounding box center [78, 178] width 72 height 9
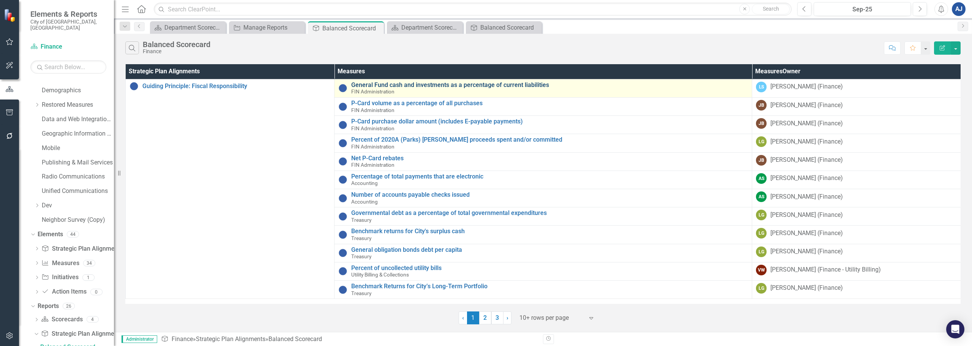
scroll to position [355, 0]
click at [467, 84] on link "General Fund cash and investments as a percentage of current liabilities" at bounding box center [549, 85] width 397 height 7
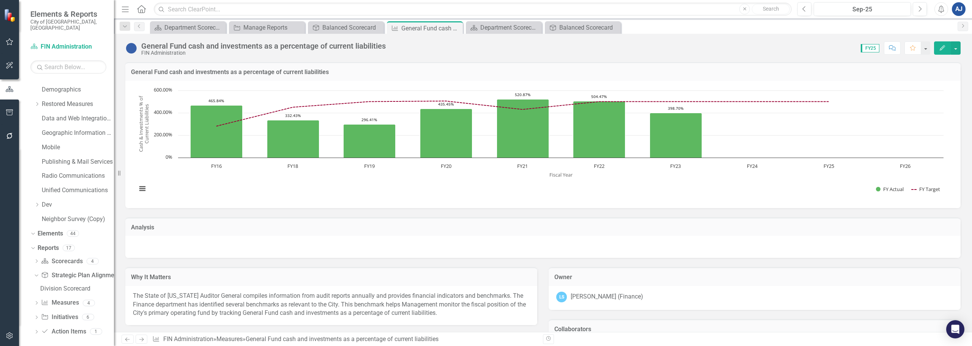
click at [939, 43] on button "Edit" at bounding box center [942, 47] width 17 height 13
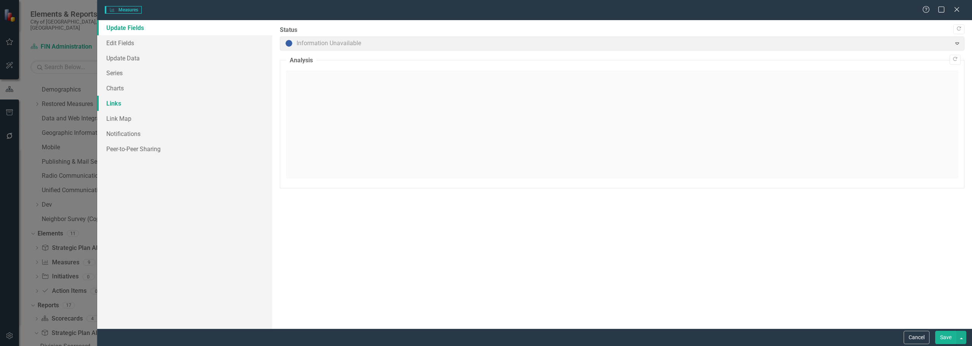
click at [125, 104] on link "Links" at bounding box center [184, 103] width 175 height 15
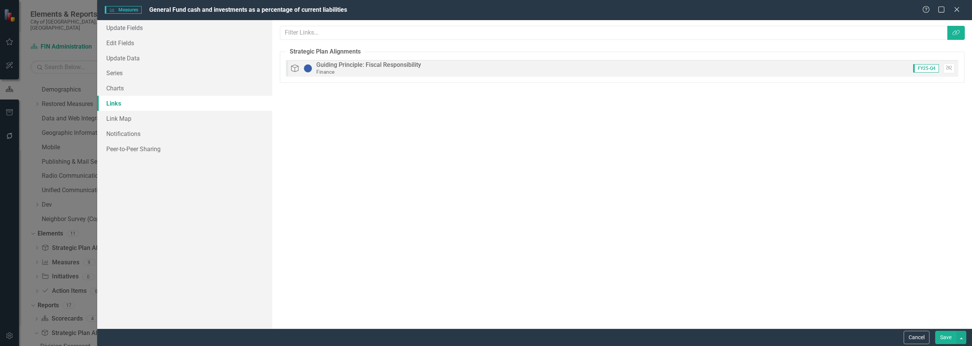
scroll to position [0, 0]
click at [128, 125] on link "Link Map" at bounding box center [184, 118] width 175 height 15
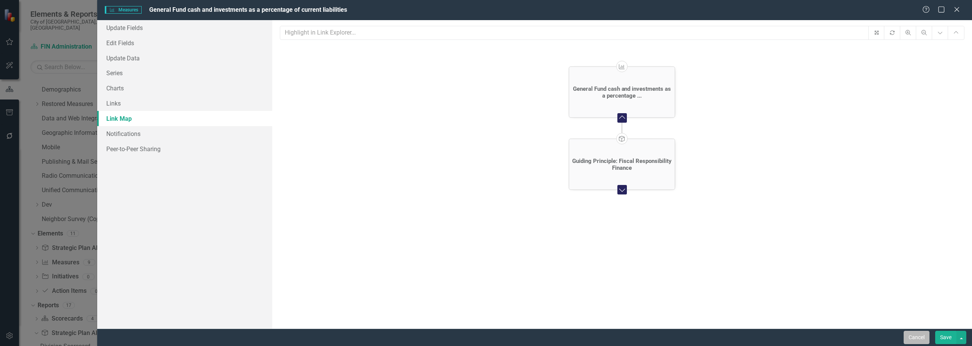
click at [908, 342] on button "Cancel" at bounding box center [917, 337] width 26 height 13
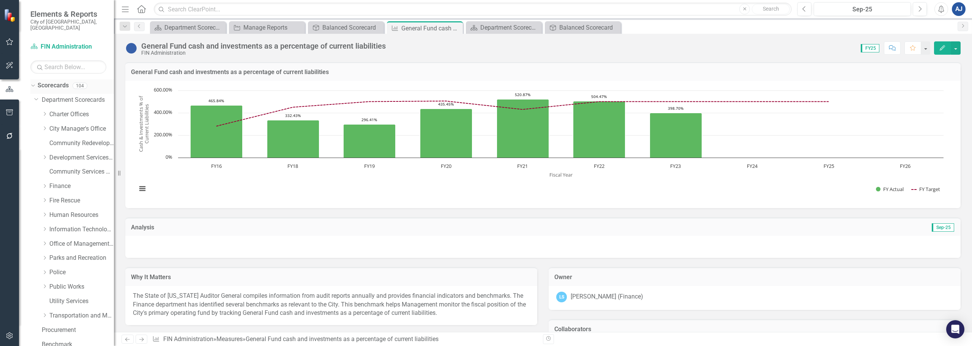
click at [63, 81] on link "Scorecards" at bounding box center [53, 85] width 31 height 9
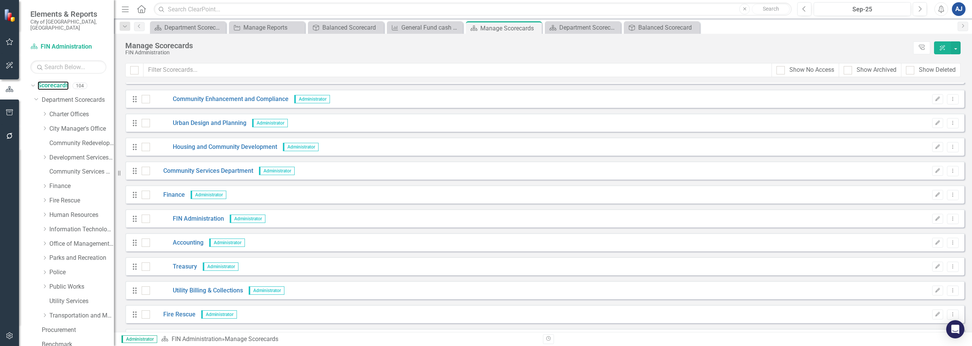
scroll to position [418, 0]
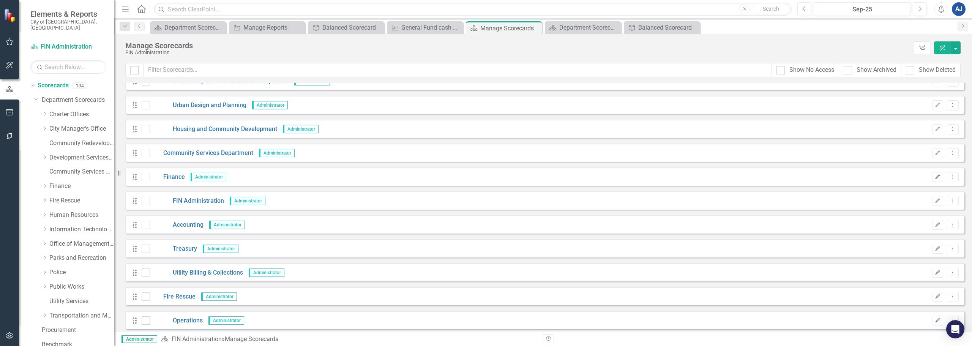
click at [935, 175] on icon "Edit" at bounding box center [938, 177] width 6 height 5
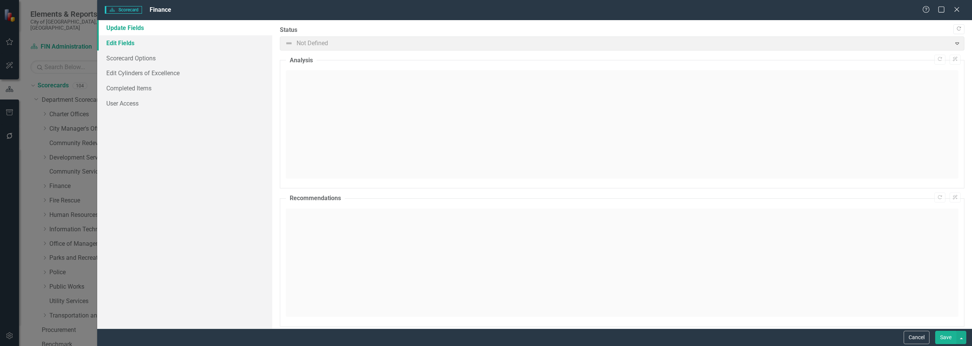
click at [166, 44] on link "Edit Fields" at bounding box center [184, 42] width 175 height 15
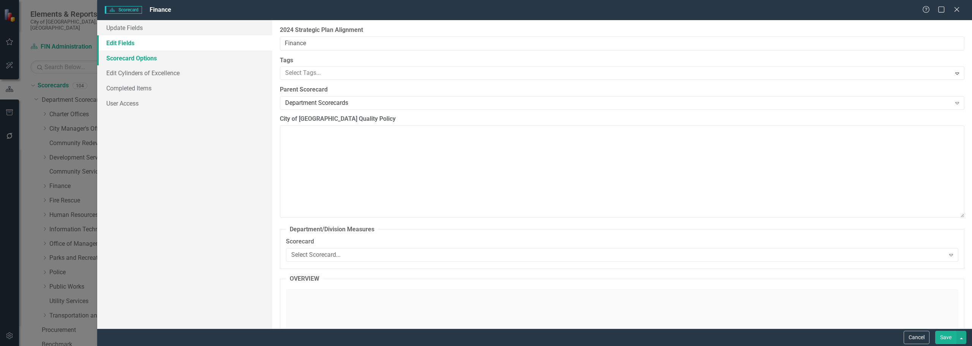
click at [168, 60] on link "Scorecard Options" at bounding box center [184, 57] width 175 height 15
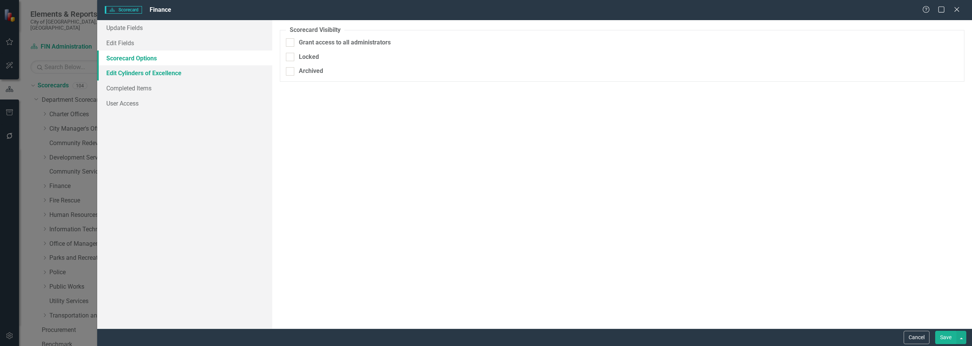
click at [165, 76] on link "Edit Cylinders of Excellence" at bounding box center [184, 72] width 175 height 15
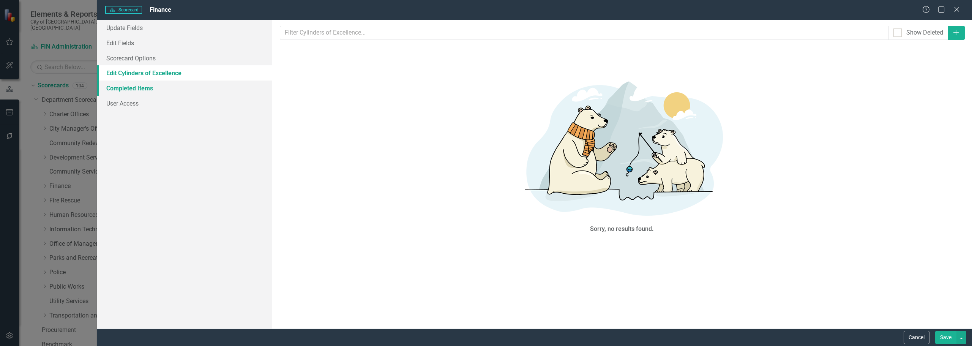
click at [162, 88] on link "Completed Items" at bounding box center [184, 87] width 175 height 15
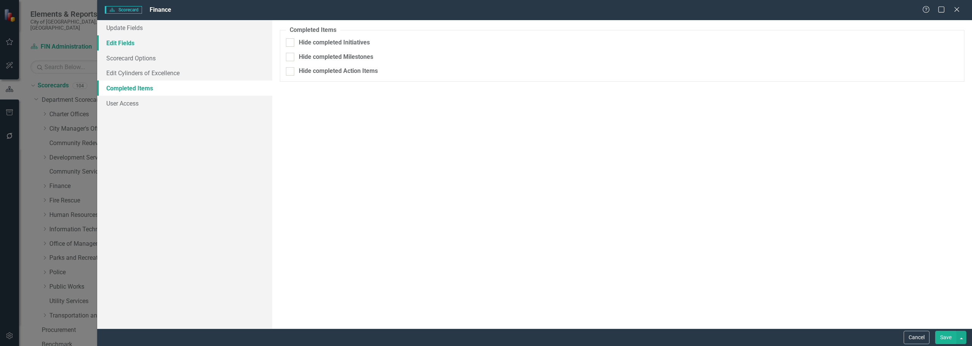
click at [145, 47] on link "Edit Fields" at bounding box center [184, 42] width 175 height 15
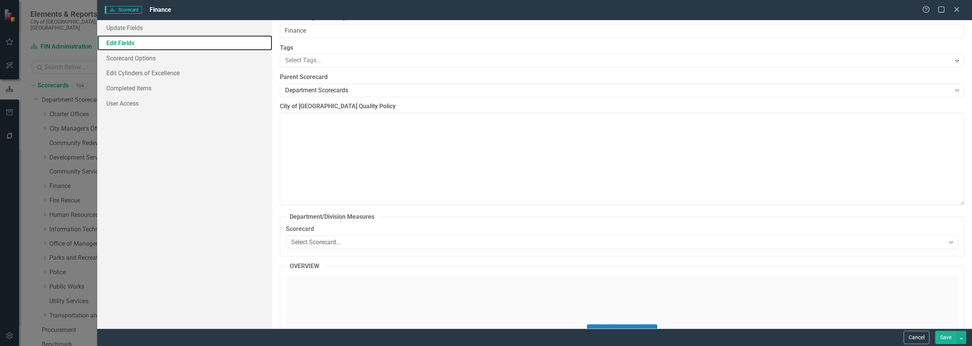
scroll to position [0, 0]
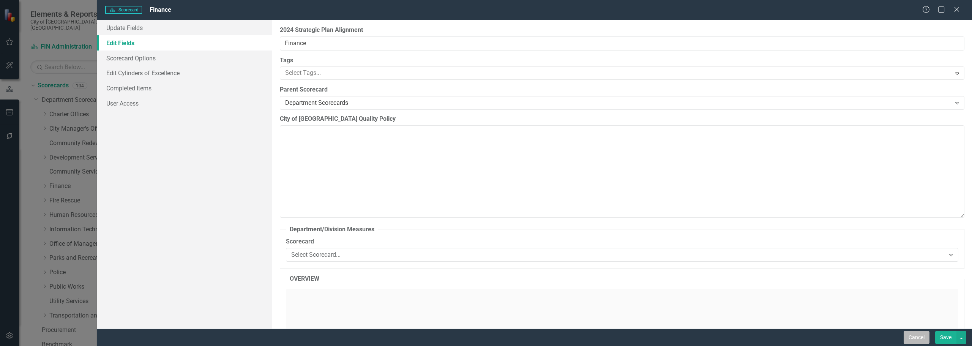
click at [909, 336] on button "Cancel" at bounding box center [917, 337] width 26 height 13
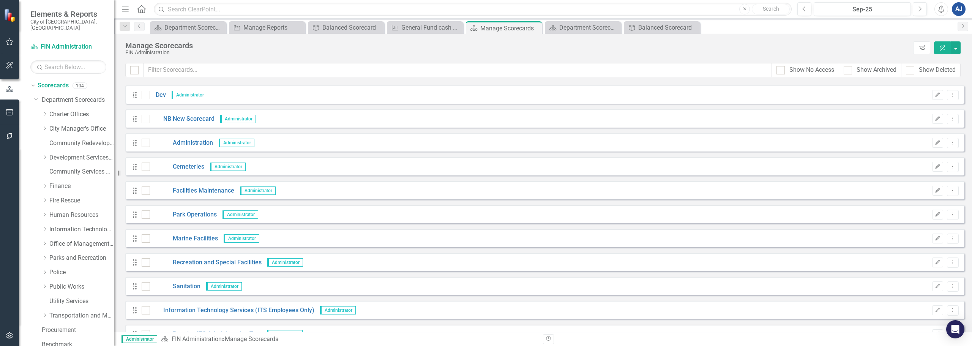
scroll to position [2239, 0]
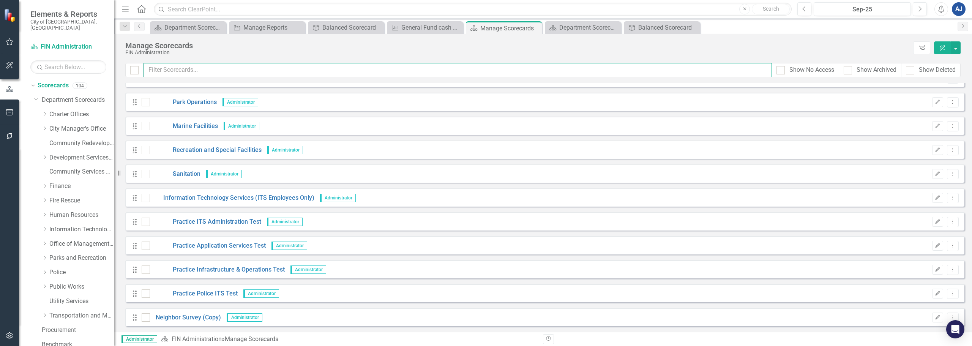
click at [178, 74] on input "text" at bounding box center [458, 70] width 628 height 14
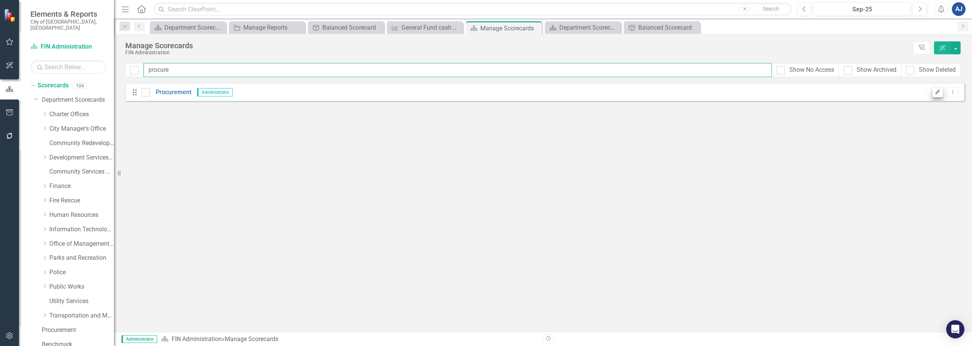
type input "procure"
click at [939, 92] on icon "Edit" at bounding box center [938, 92] width 6 height 5
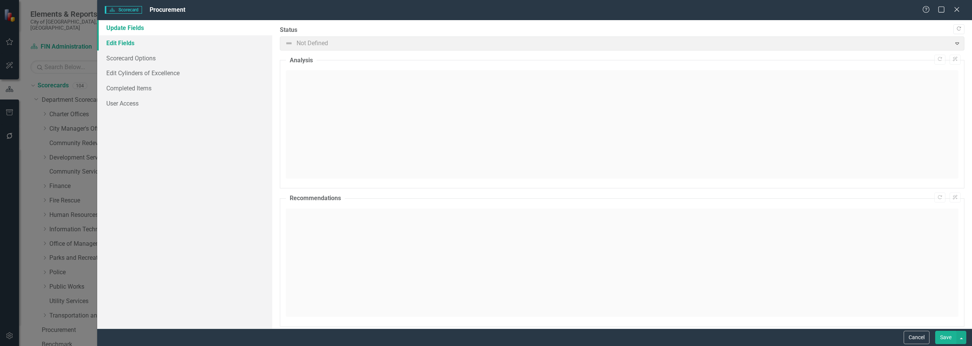
click at [150, 44] on link "Edit Fields" at bounding box center [184, 42] width 175 height 15
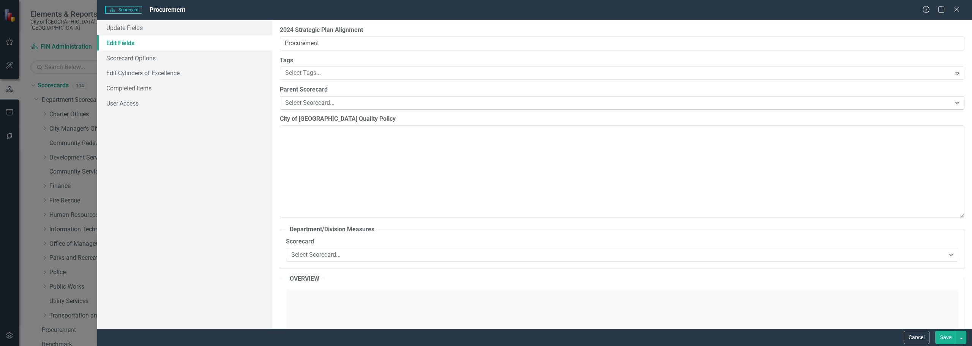
click at [342, 105] on div "Select Scorecard..." at bounding box center [618, 103] width 666 height 9
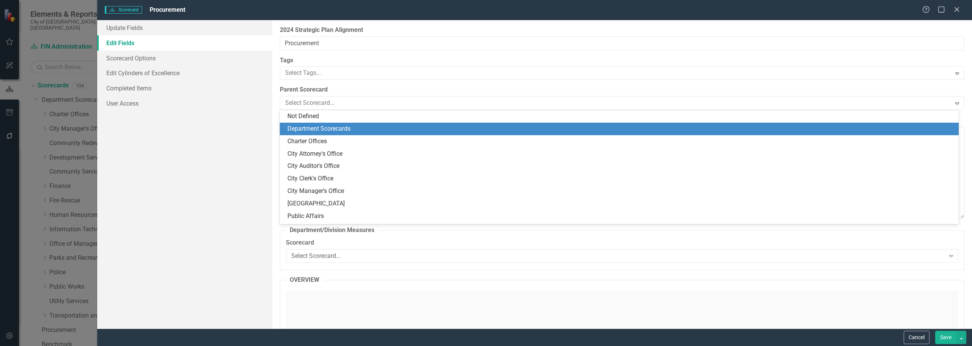
click at [354, 133] on div "Department Scorecards" at bounding box center [620, 129] width 667 height 9
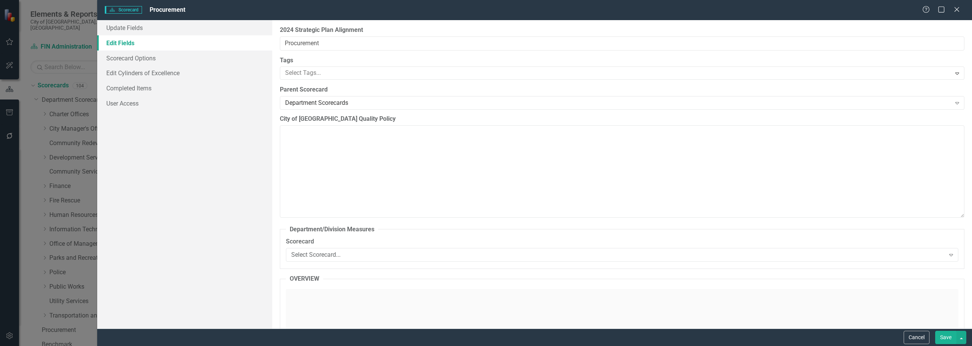
click at [942, 341] on button "Save" at bounding box center [945, 337] width 21 height 13
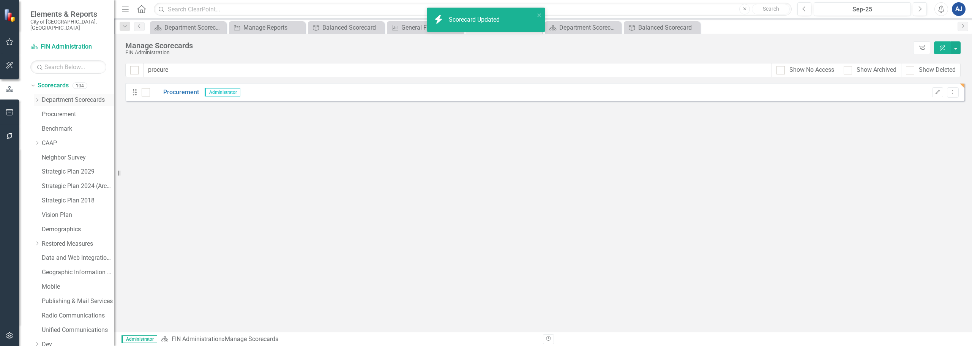
click at [37, 98] on icon "Dropdown" at bounding box center [37, 100] width 6 height 5
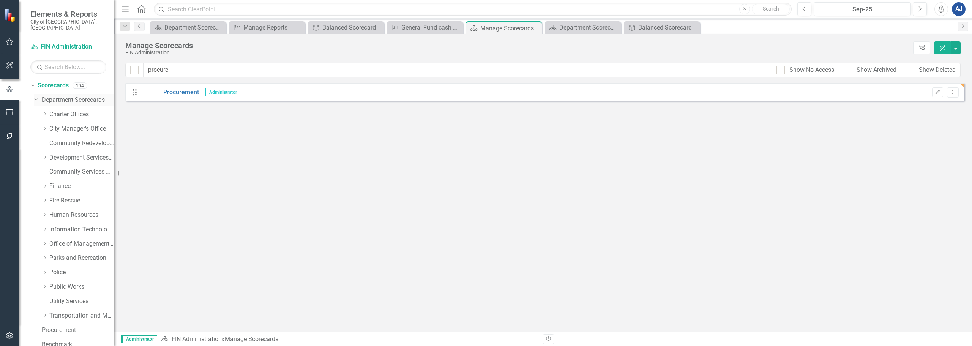
click at [39, 94] on div "Dropdown Department Scorecards" at bounding box center [74, 100] width 80 height 13
click at [38, 96] on icon "Dropdown" at bounding box center [36, 99] width 5 height 6
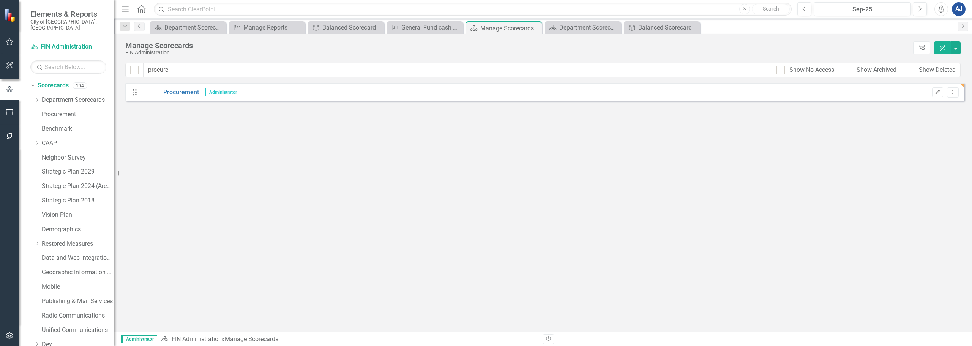
click at [939, 94] on icon "Edit" at bounding box center [938, 92] width 6 height 5
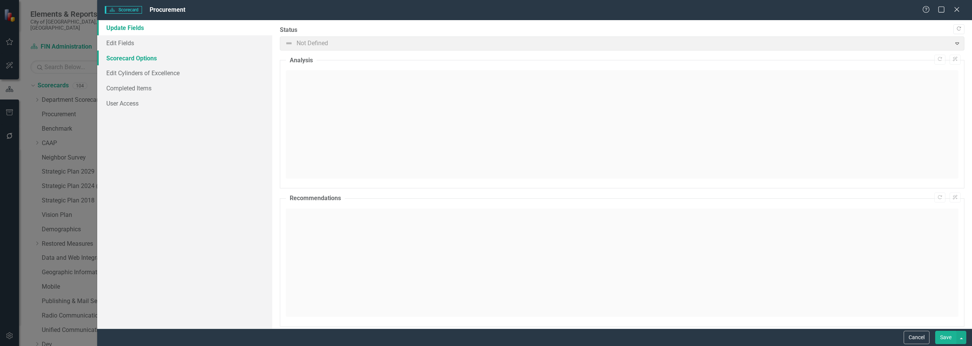
click at [143, 56] on link "Scorecard Options" at bounding box center [184, 57] width 175 height 15
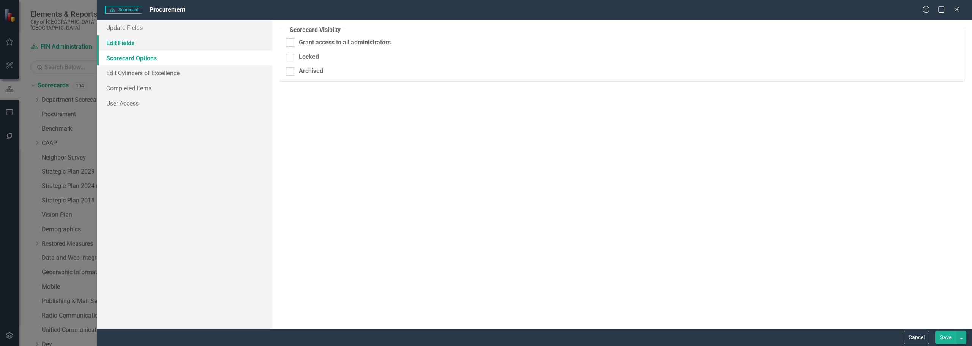
click at [135, 44] on link "Edit Fields" at bounding box center [184, 42] width 175 height 15
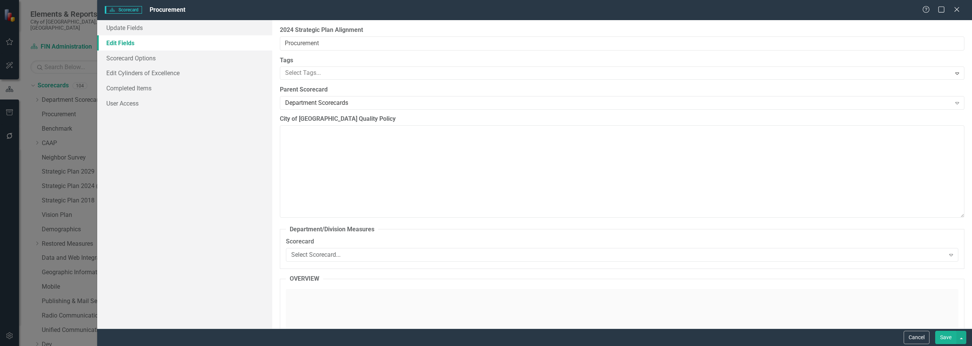
click at [940, 338] on button "Save" at bounding box center [945, 337] width 21 height 13
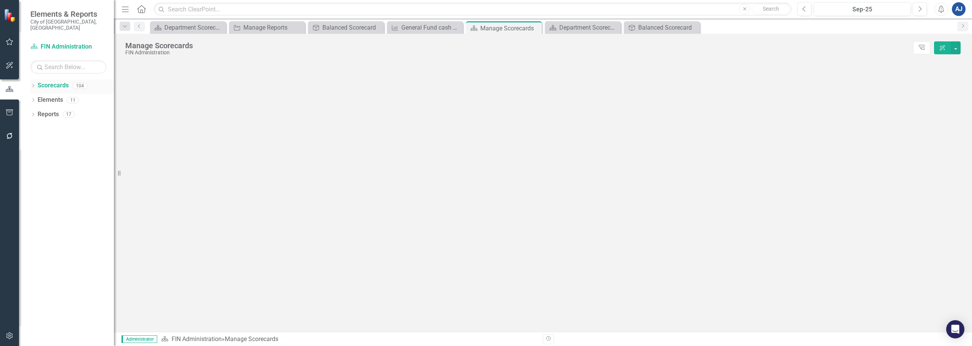
click at [33, 84] on icon "Dropdown" at bounding box center [32, 86] width 5 height 4
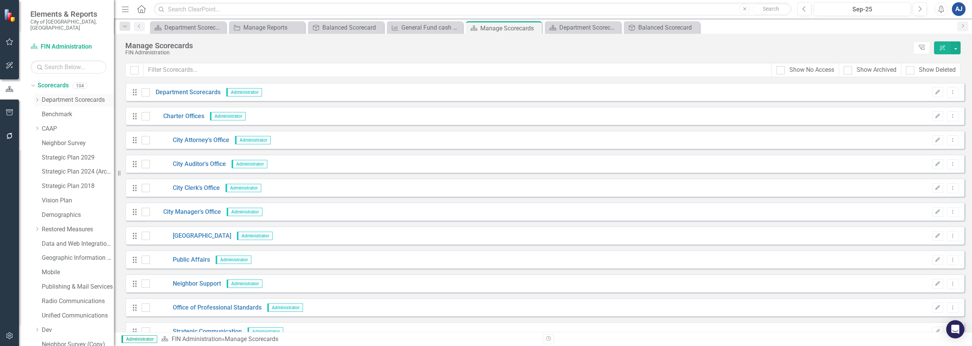
click at [39, 98] on icon "Dropdown" at bounding box center [37, 100] width 6 height 5
click at [63, 284] on link "Procurement" at bounding box center [81, 286] width 65 height 9
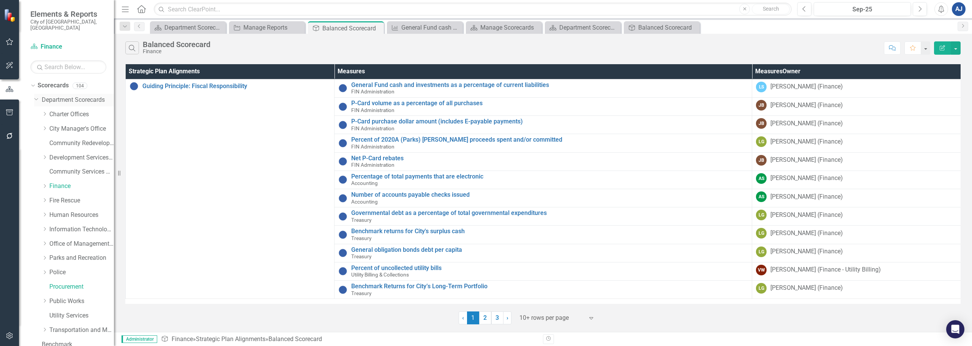
click at [66, 96] on link "Department Scorecards" at bounding box center [78, 100] width 72 height 9
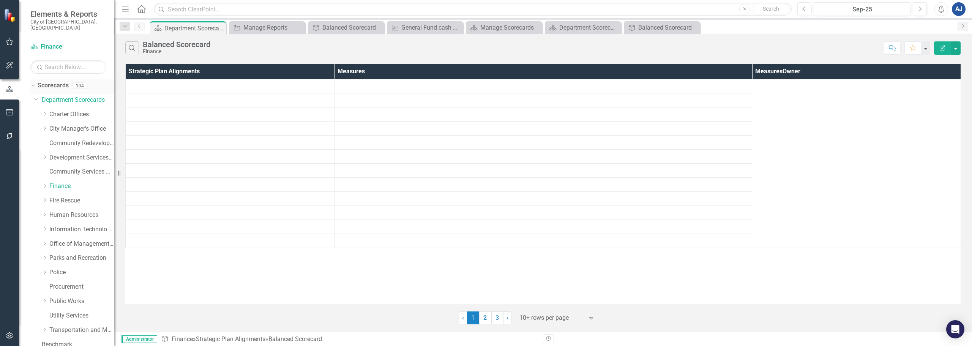
click at [51, 81] on link "Scorecards" at bounding box center [53, 85] width 31 height 9
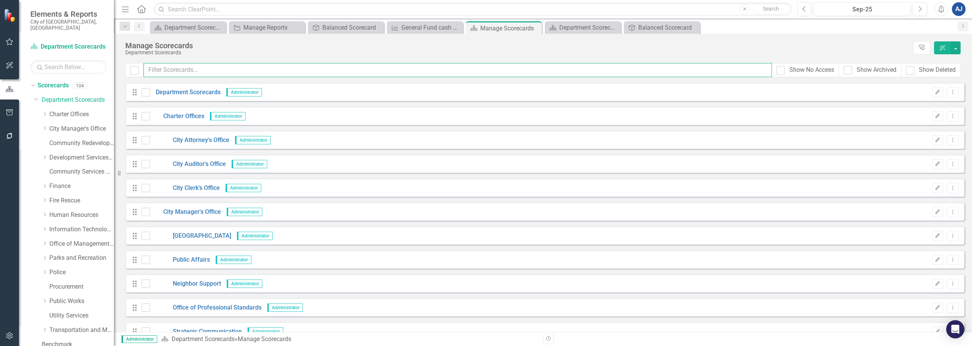
click at [339, 69] on input "text" at bounding box center [458, 70] width 628 height 14
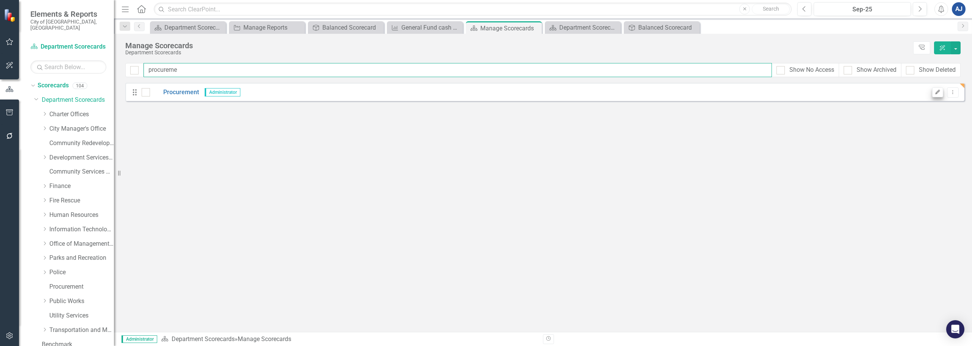
type input "procureme"
click at [934, 90] on button "Edit" at bounding box center [937, 92] width 11 height 10
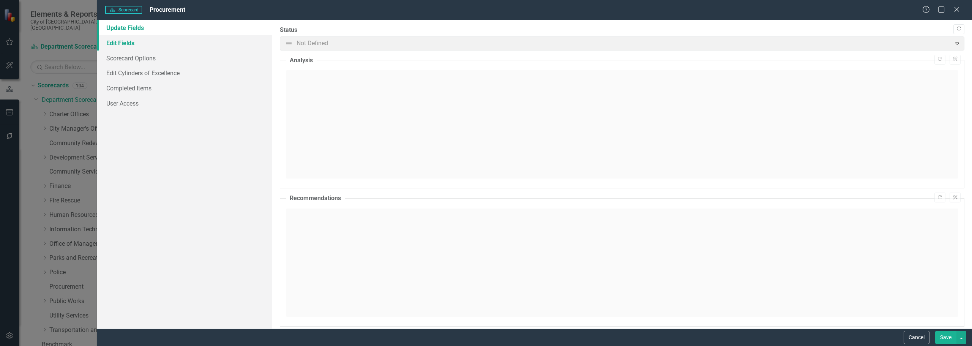
click at [172, 36] on link "Edit Fields" at bounding box center [184, 42] width 175 height 15
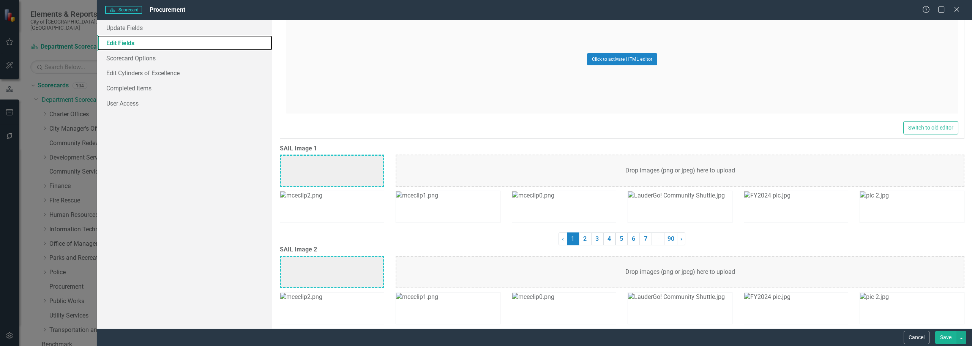
scroll to position [1936, 0]
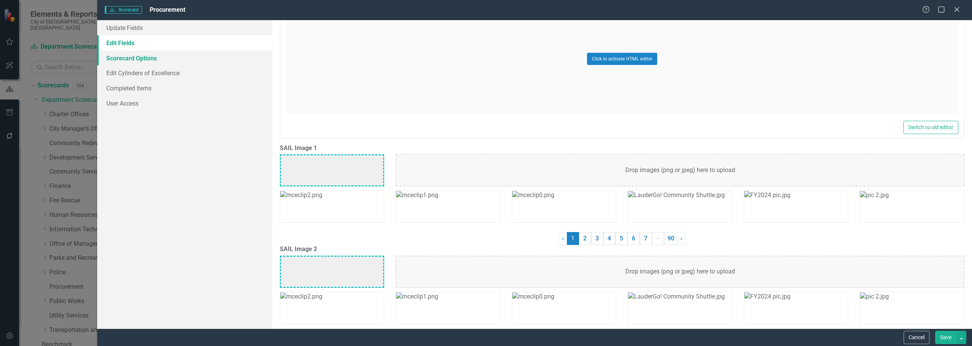
click at [118, 54] on link "Scorecard Options" at bounding box center [184, 57] width 175 height 15
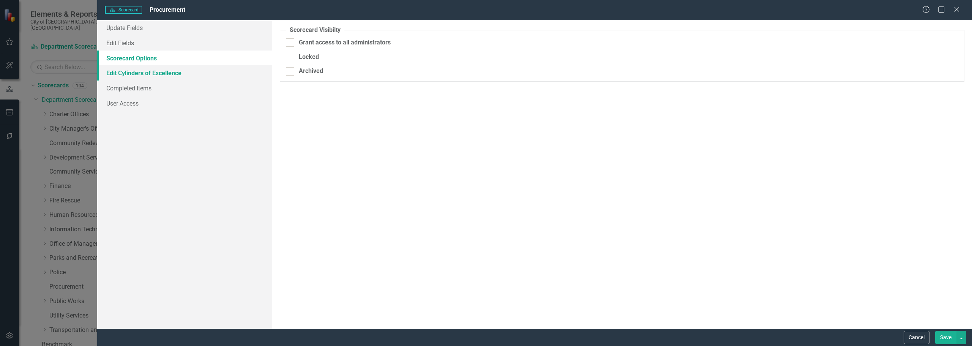
click at [168, 80] on link "Edit Cylinders of Excellence" at bounding box center [184, 72] width 175 height 15
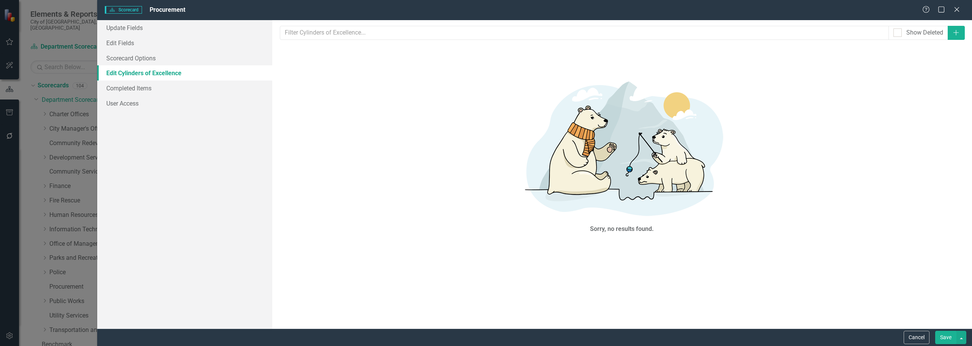
click at [168, 80] on link "Edit Cylinders of Excellence" at bounding box center [184, 72] width 175 height 15
click at [168, 85] on link "Completed Items" at bounding box center [184, 87] width 175 height 15
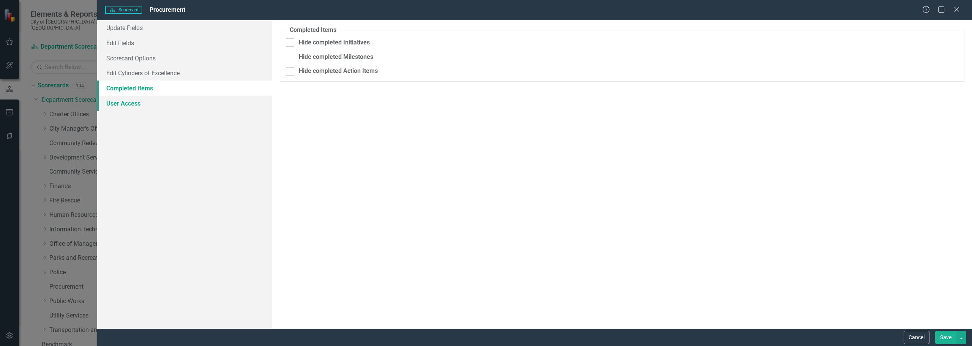
click at [175, 101] on link "User Access" at bounding box center [184, 103] width 175 height 15
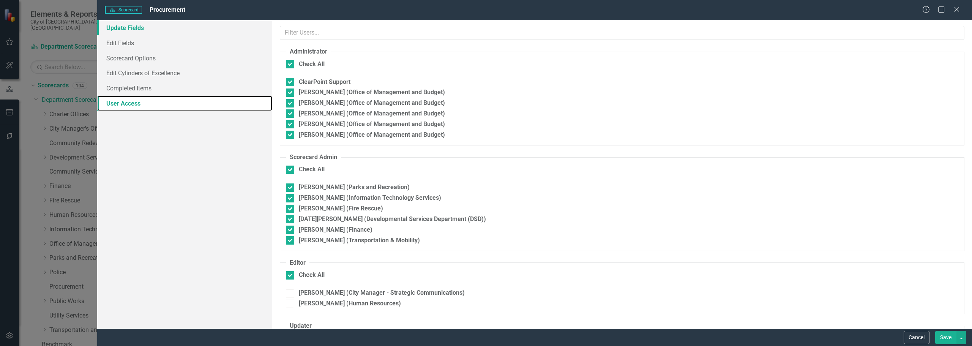
checkbox input "false"
click at [142, 33] on link "Update Fields" at bounding box center [184, 27] width 175 height 15
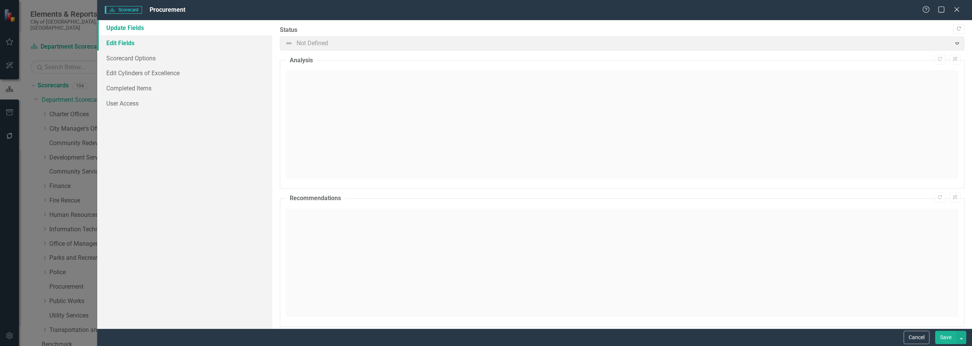
click at [148, 46] on link "Edit Fields" at bounding box center [184, 42] width 175 height 15
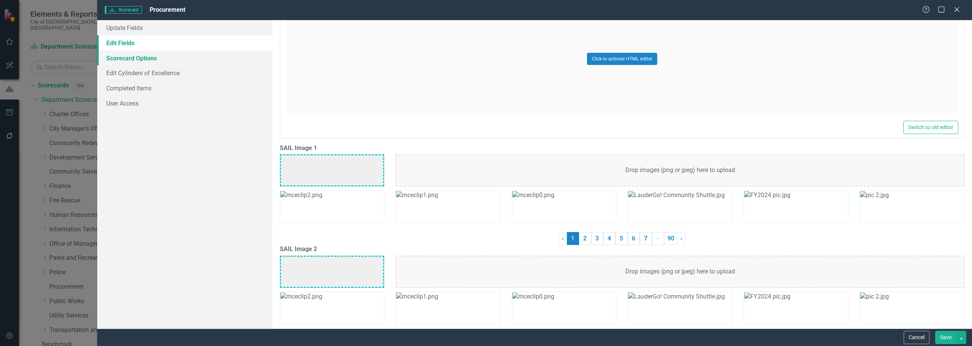
click at [151, 61] on link "Scorecard Options" at bounding box center [184, 57] width 175 height 15
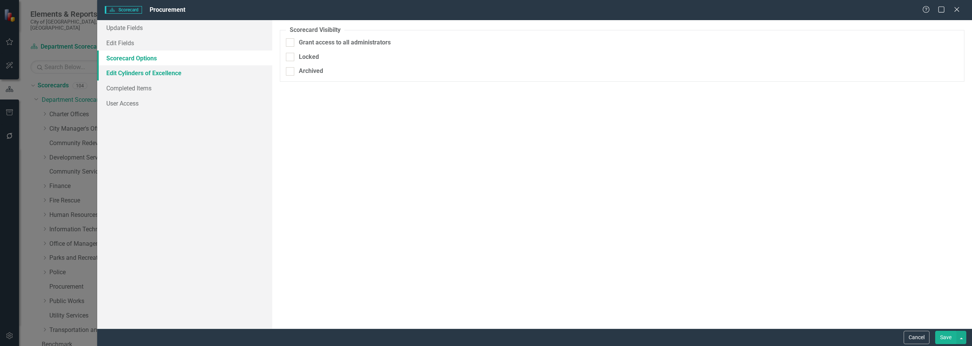
click at [156, 65] on link "Edit Cylinders of Excellence" at bounding box center [184, 72] width 175 height 15
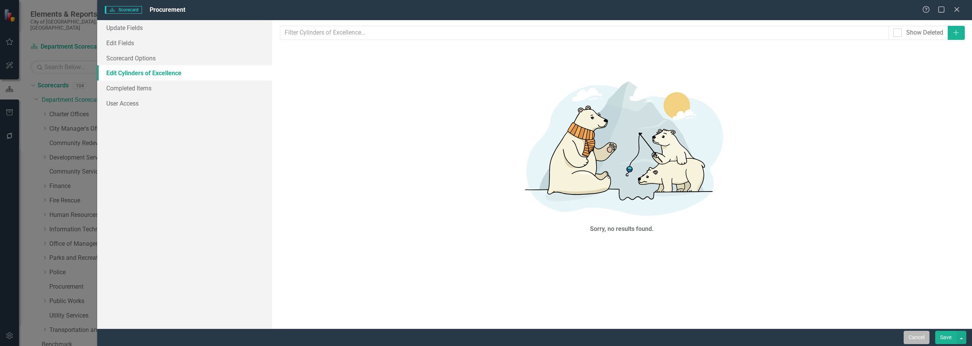
click at [928, 332] on button "Cancel" at bounding box center [917, 337] width 26 height 13
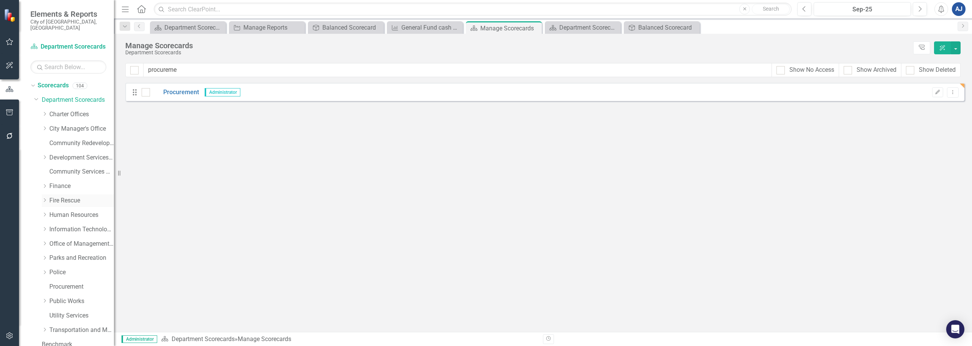
click at [70, 196] on link "Fire Rescue" at bounding box center [81, 200] width 65 height 9
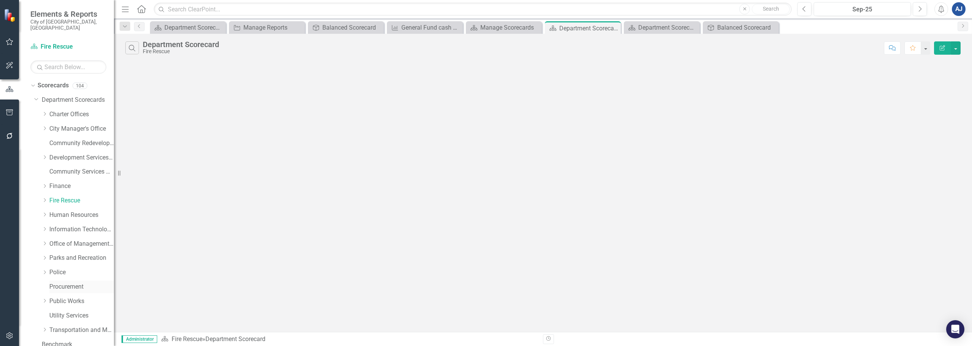
click at [70, 285] on link "Procurement" at bounding box center [81, 286] width 65 height 9
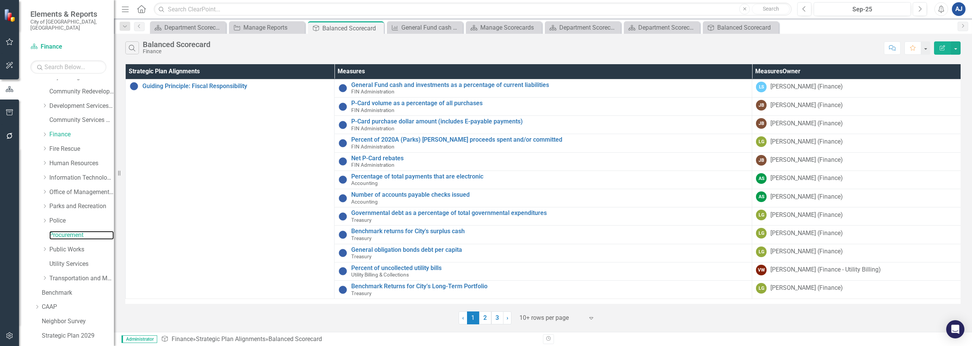
scroll to position [38, 0]
click at [67, 144] on link "Finance" at bounding box center [81, 148] width 65 height 9
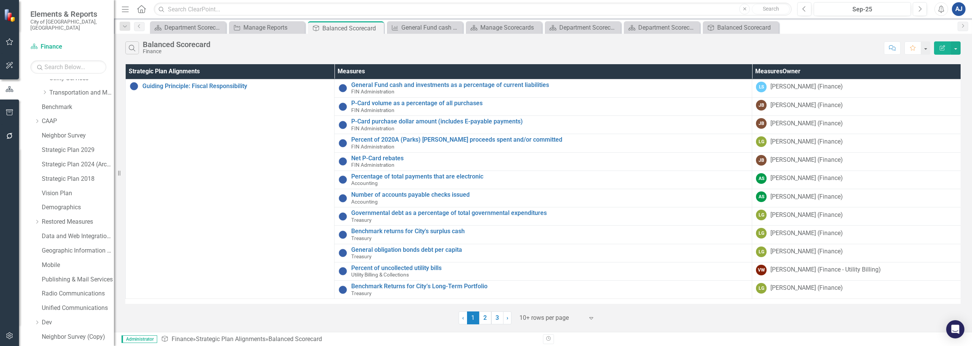
scroll to position [259, 0]
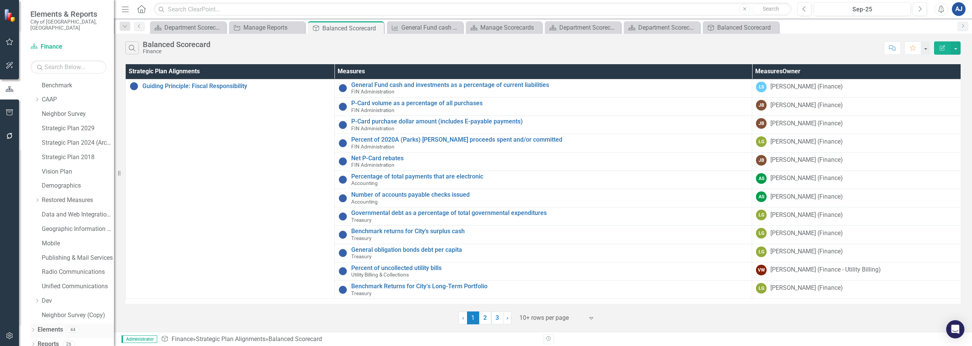
click at [33, 328] on icon "Dropdown" at bounding box center [32, 330] width 5 height 4
click at [39, 299] on icon "Dropdown" at bounding box center [36, 301] width 5 height 4
click at [73, 295] on div "Measures Measures" at bounding box center [60, 301] width 38 height 13
click at [77, 297] on link "Measures Measures" at bounding box center [60, 301] width 38 height 9
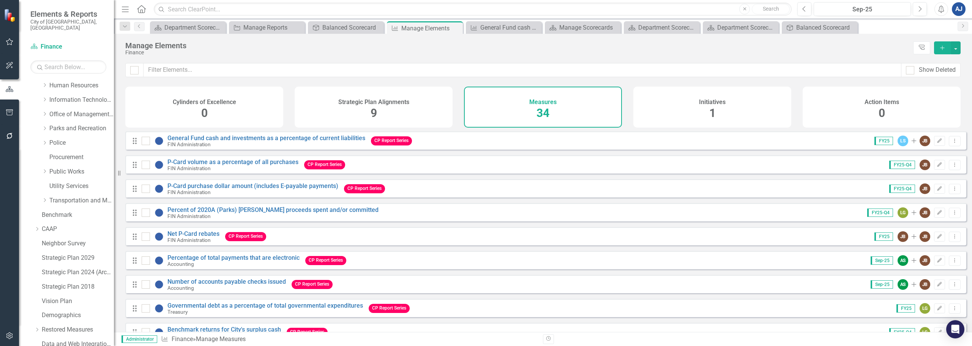
scroll to position [127, 0]
click at [69, 156] on link "Procurement" at bounding box center [81, 160] width 65 height 9
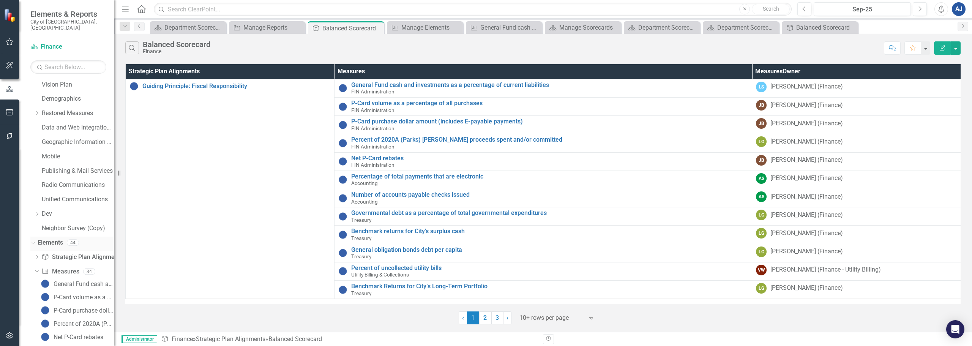
scroll to position [431, 0]
click at [62, 183] on link "Measures Measures" at bounding box center [60, 187] width 38 height 9
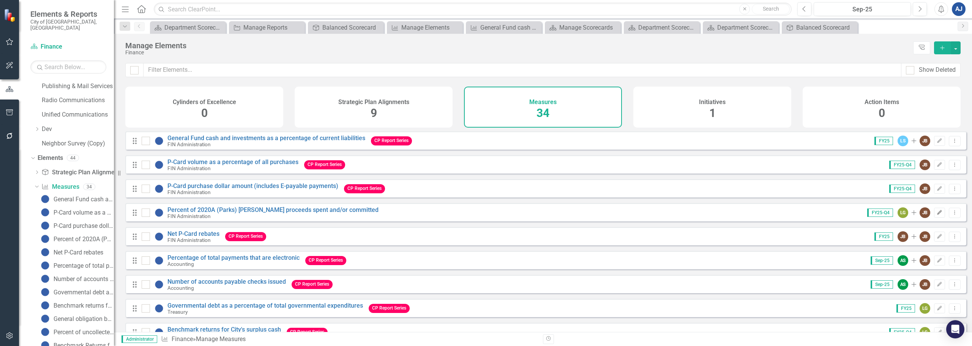
click at [937, 215] on icon "Edit" at bounding box center [940, 212] width 6 height 5
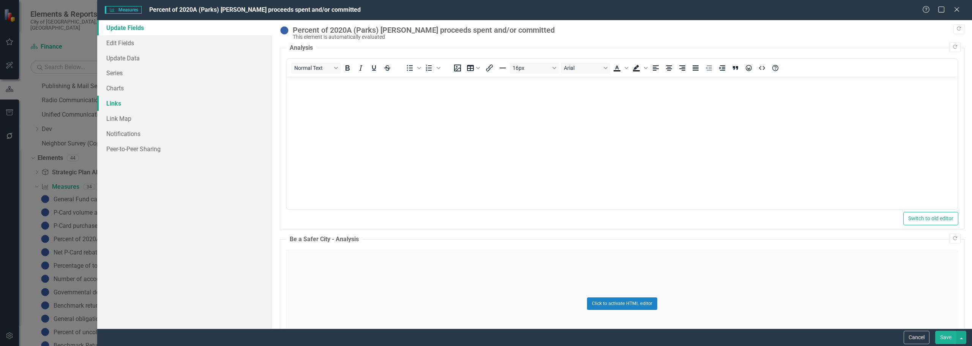
click at [128, 101] on link "Links" at bounding box center [184, 103] width 175 height 15
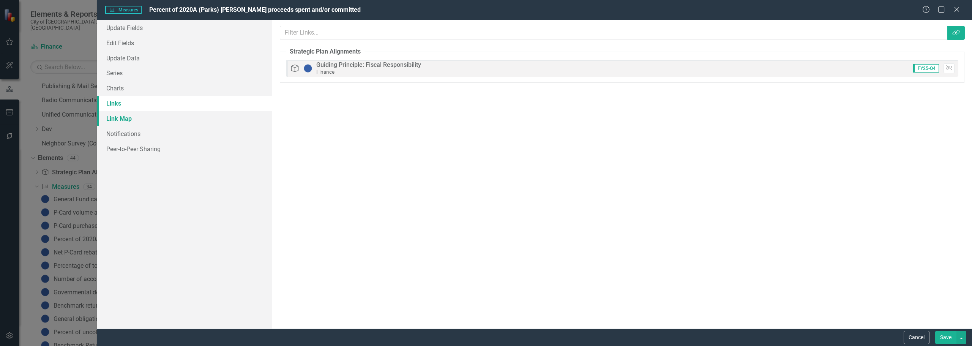
click at [150, 121] on link "Link Map" at bounding box center [184, 118] width 175 height 15
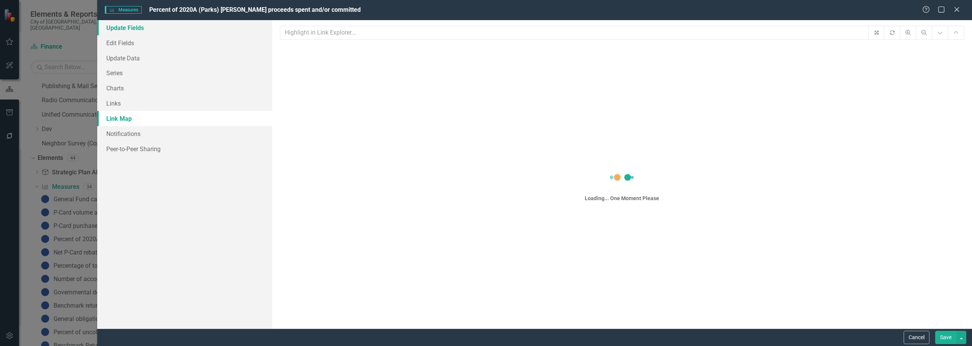
click at [131, 27] on link "Update Fields" at bounding box center [184, 27] width 175 height 15
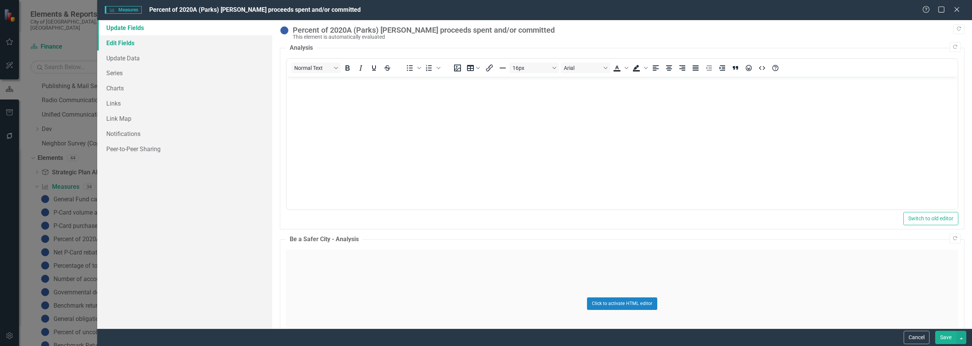
click at [131, 44] on link "Edit Fields" at bounding box center [184, 42] width 175 height 15
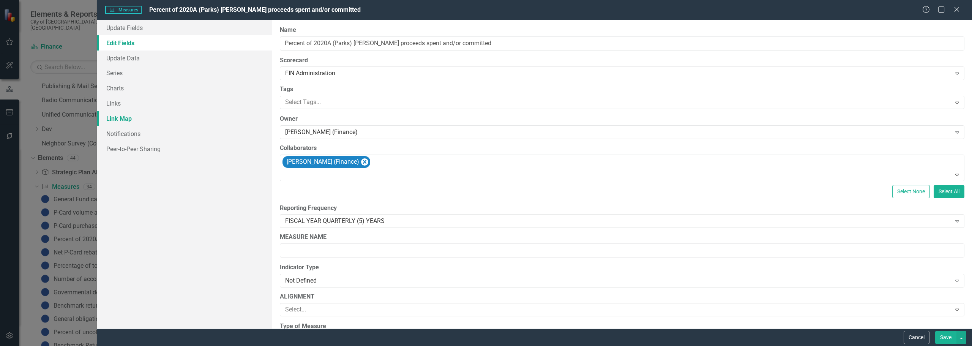
click at [153, 115] on link "Link Map" at bounding box center [184, 118] width 175 height 15
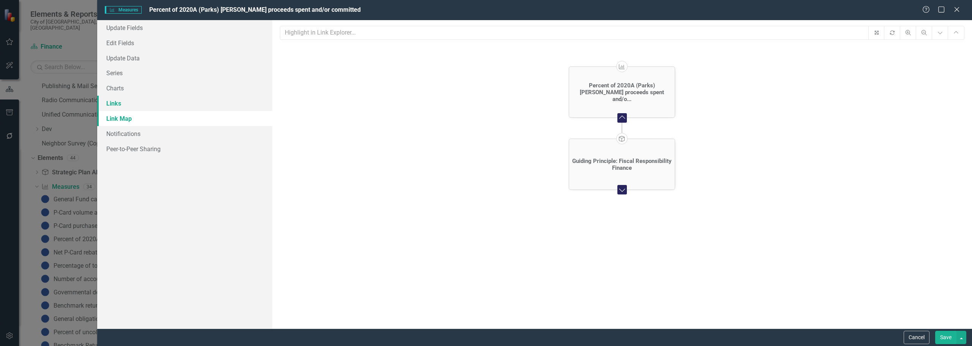
click at [146, 103] on link "Links" at bounding box center [184, 103] width 175 height 15
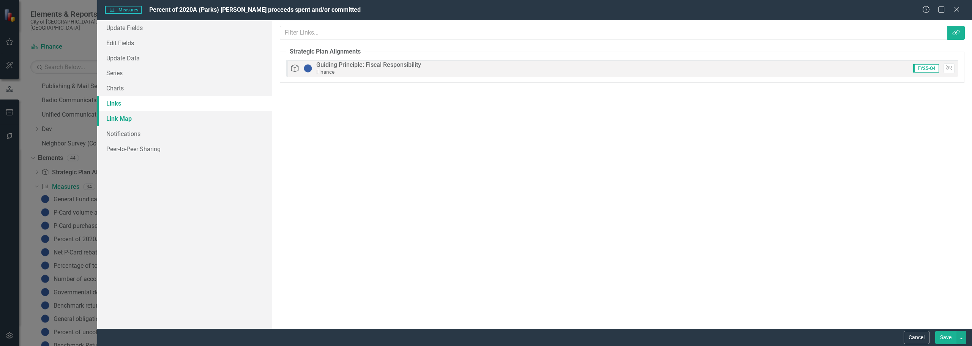
click at [159, 121] on link "Link Map" at bounding box center [184, 118] width 175 height 15
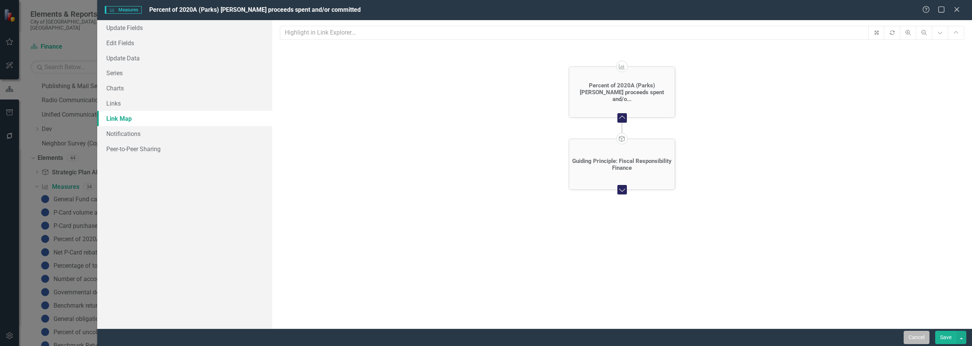
click at [918, 341] on button "Cancel" at bounding box center [917, 337] width 26 height 13
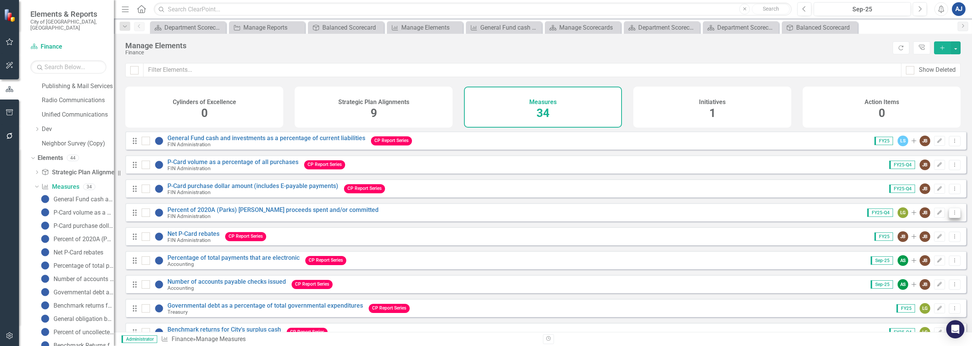
click at [952, 215] on icon "Dropdown Menu" at bounding box center [954, 212] width 6 height 5
click at [252, 213] on link "Percent of 2020A (Parks) [PERSON_NAME] proceeds spent and/or committed" at bounding box center [272, 209] width 211 height 7
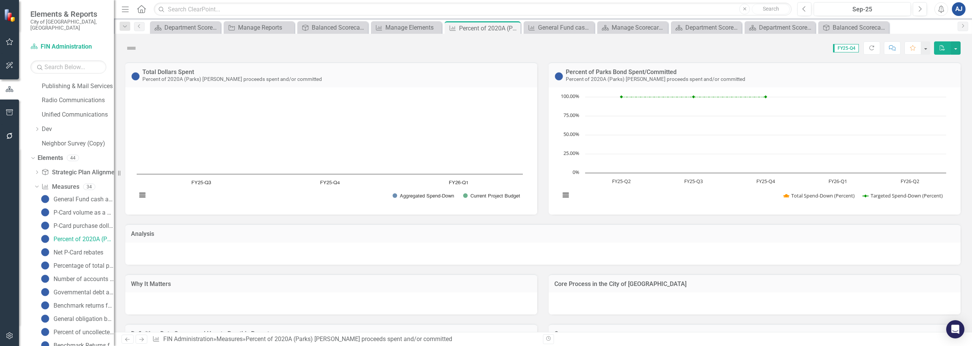
scroll to position [323, 0]
